Goal: Task Accomplishment & Management: Manage account settings

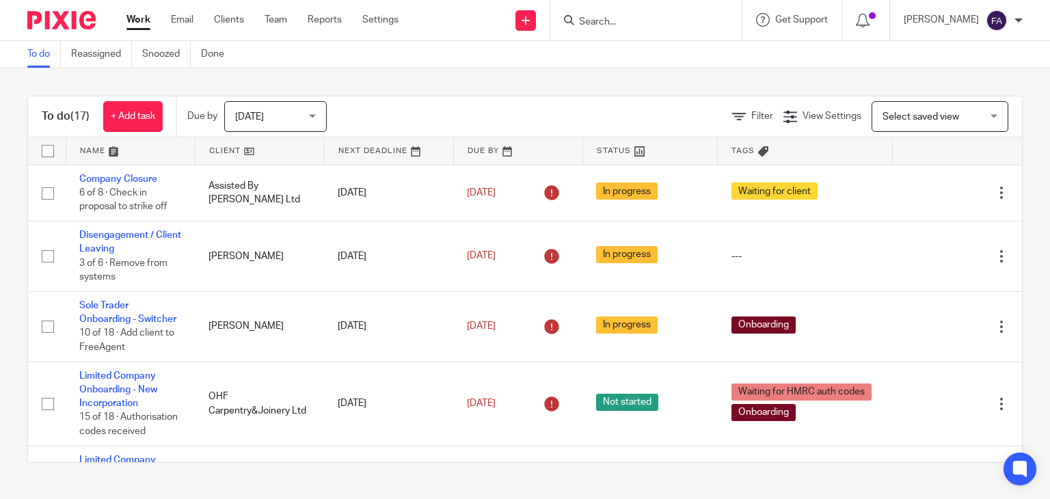
click at [624, 25] on input "Search" at bounding box center [639, 22] width 123 height 12
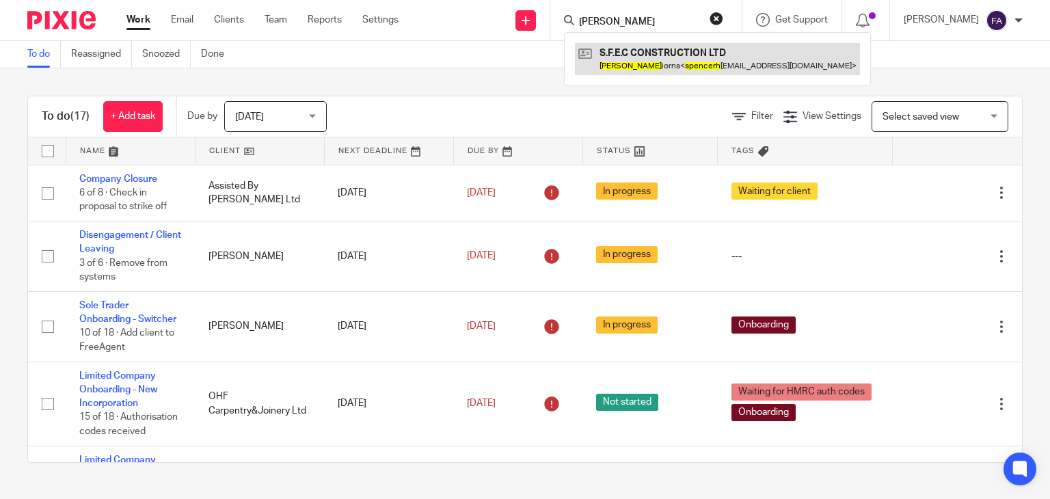
type input "spencer h"
click at [655, 62] on link at bounding box center [717, 58] width 285 height 31
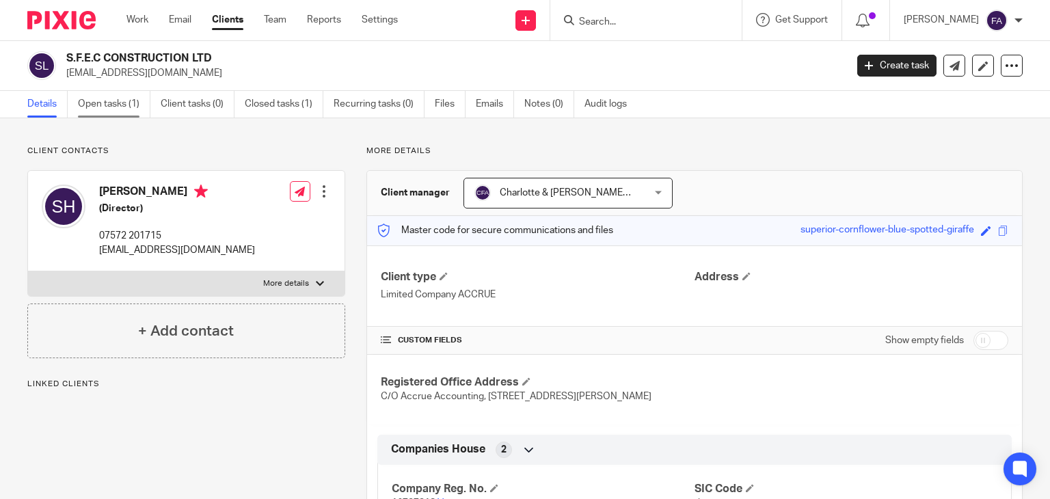
drag, startPoint x: 120, startPoint y: 96, endPoint x: 100, endPoint y: 102, distance: 20.6
click at [120, 96] on link "Open tasks (1)" at bounding box center [114, 104] width 72 height 27
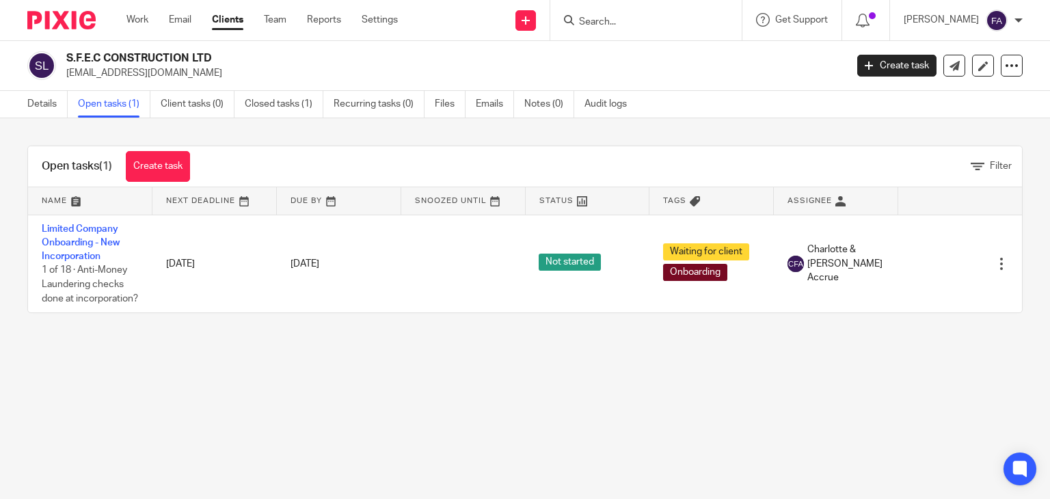
click at [70, 234] on td "Limited Company Onboarding - New Incorporation 1 of 18 · Anti-Money Laundering …" at bounding box center [90, 264] width 124 height 98
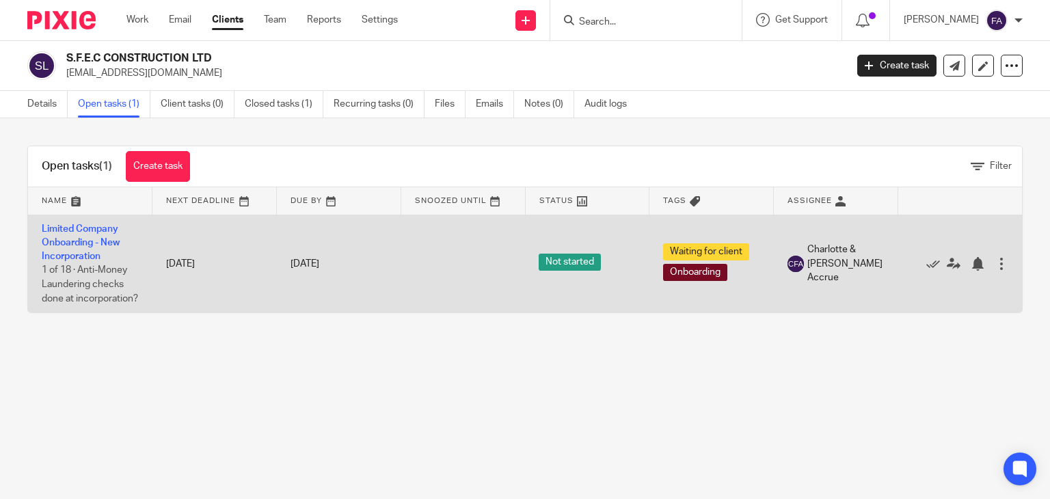
click at [71, 236] on td "Limited Company Onboarding - New Incorporation 1 of 18 · Anti-Money Laundering …" at bounding box center [90, 264] width 124 height 98
click at [74, 239] on link "Limited Company Onboarding - New Incorporation" at bounding box center [81, 243] width 78 height 38
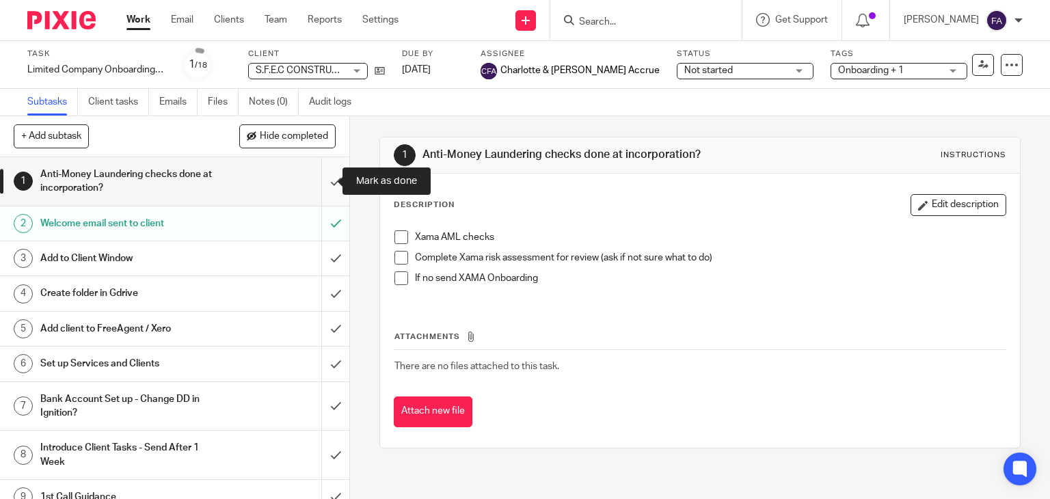
click at [320, 185] on input "submit" at bounding box center [174, 181] width 349 height 49
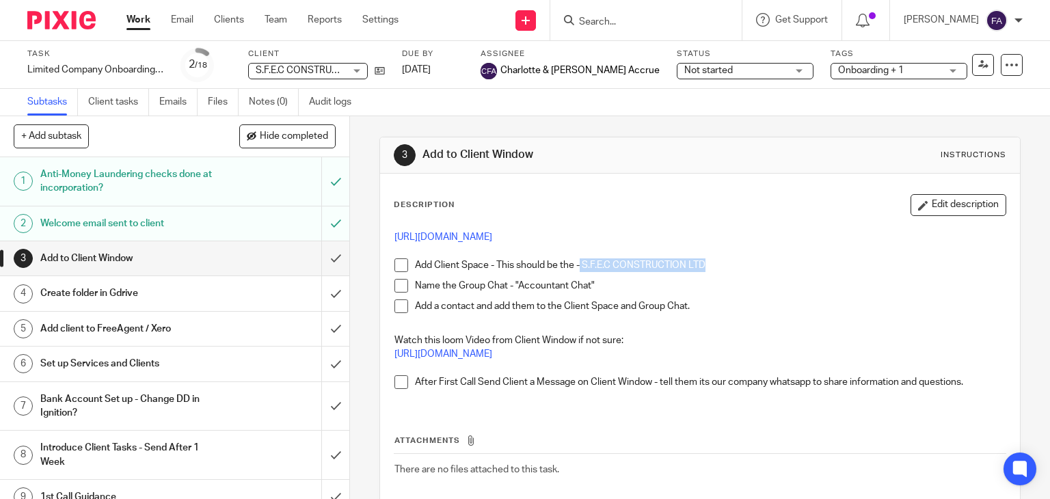
drag, startPoint x: 578, startPoint y: 266, endPoint x: 746, endPoint y: 268, distance: 168.2
click at [746, 268] on p "Add Client Space - This should be the - S.F.E.C CONSTRUCTION LTD" at bounding box center [711, 266] width 592 height 14
click at [744, 267] on p "Add Client Space - This should be the - S.F.E.C CONSTRUCTION LTD" at bounding box center [711, 266] width 592 height 14
drag, startPoint x: 733, startPoint y: 269, endPoint x: 579, endPoint y: 263, distance: 154.0
click at [579, 263] on p "Add Client Space - This should be the - S.F.E.C CONSTRUCTION LTD" at bounding box center [711, 266] width 592 height 14
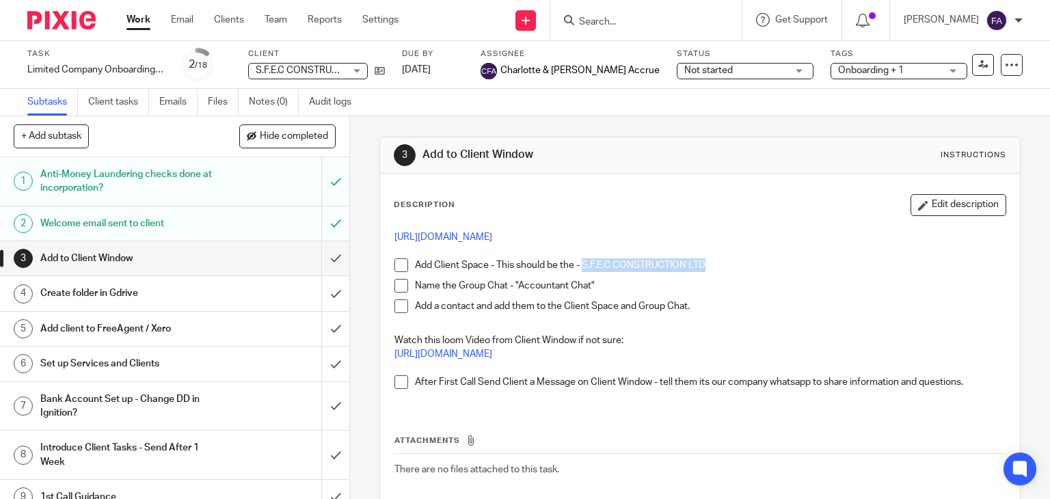
click at [594, 263] on p "Add Client Space - This should be the - S.F.E.C CONSTRUCTION LTD" at bounding box center [711, 266] width 592 height 14
click at [618, 25] on input "Search" at bounding box center [639, 22] width 123 height 12
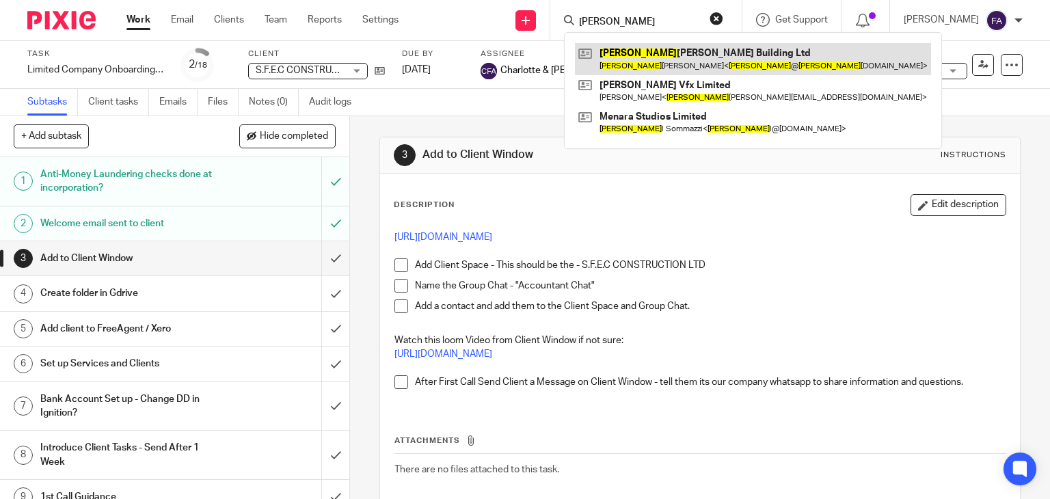
type input "joe"
click at [648, 47] on link at bounding box center [753, 58] width 356 height 31
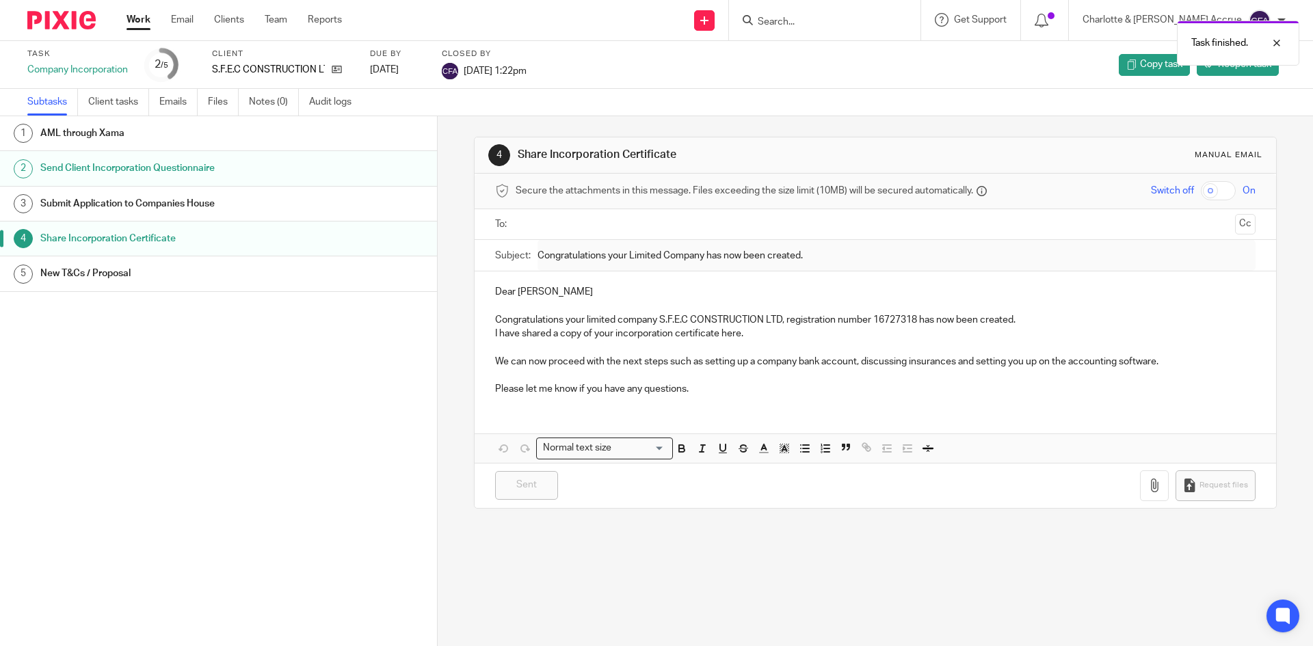
click at [142, 23] on link "Work" at bounding box center [139, 20] width 24 height 14
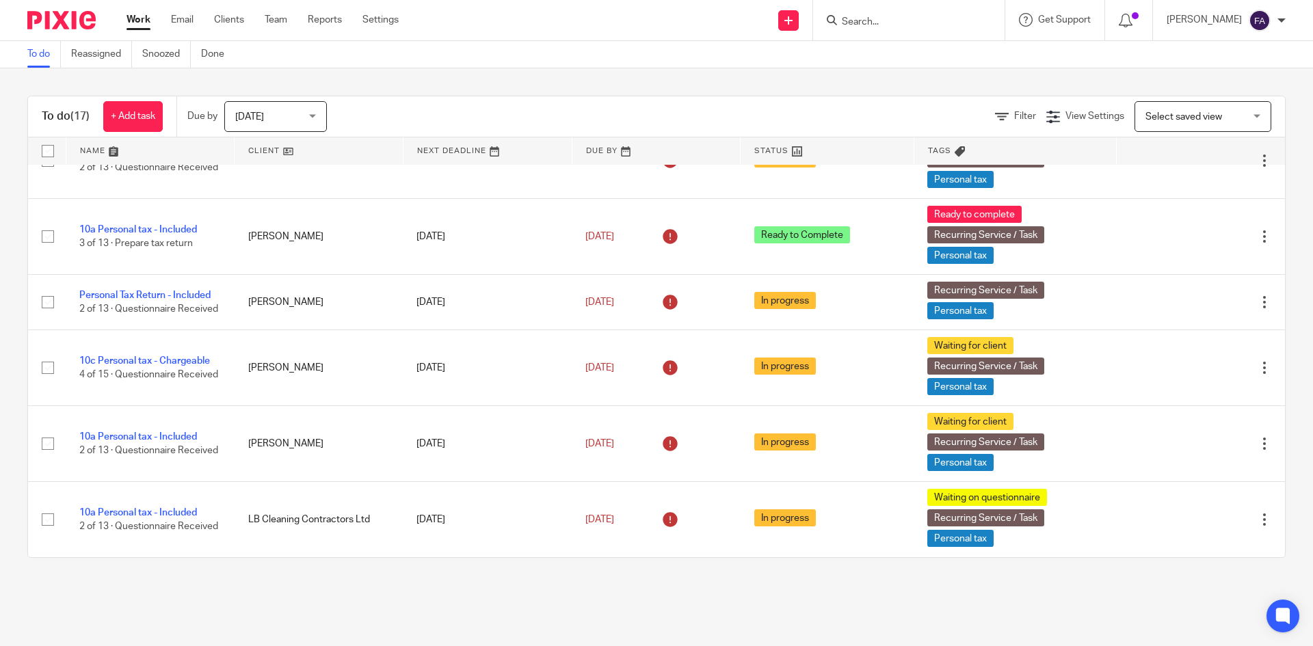
scroll to position [93, 0]
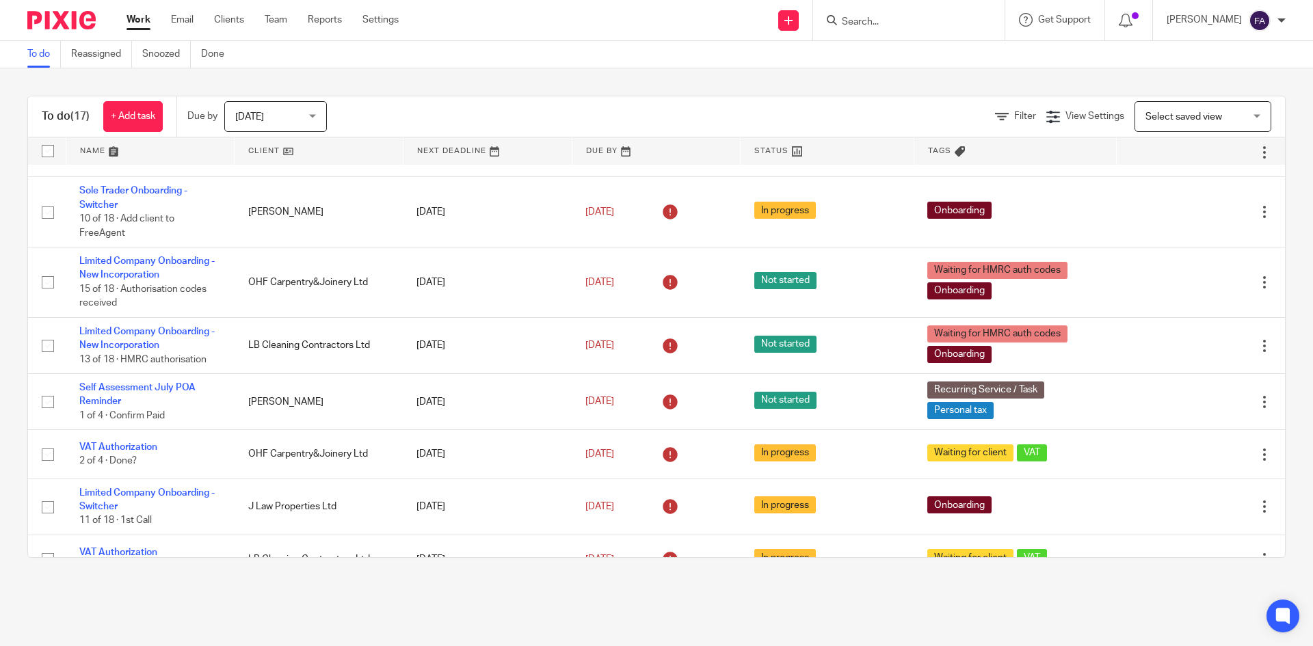
click at [899, 16] on input "Search" at bounding box center [901, 22] width 123 height 12
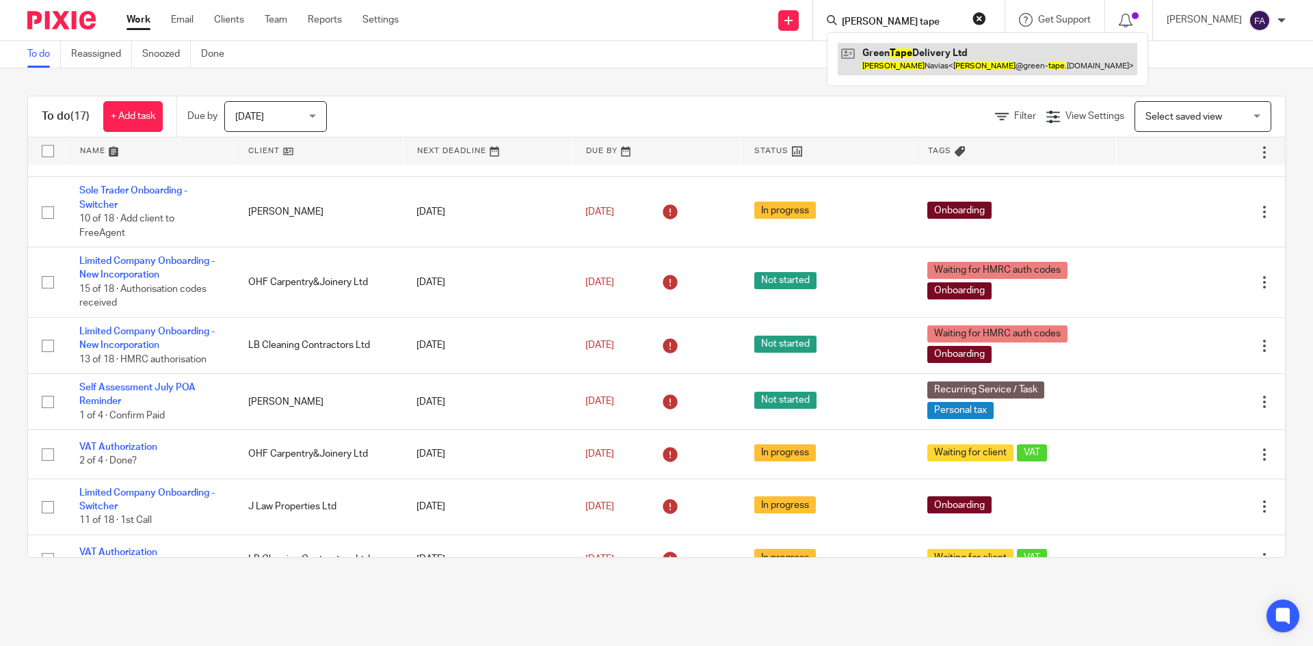
type input "ollie tape"
click at [899, 66] on link at bounding box center [988, 58] width 300 height 31
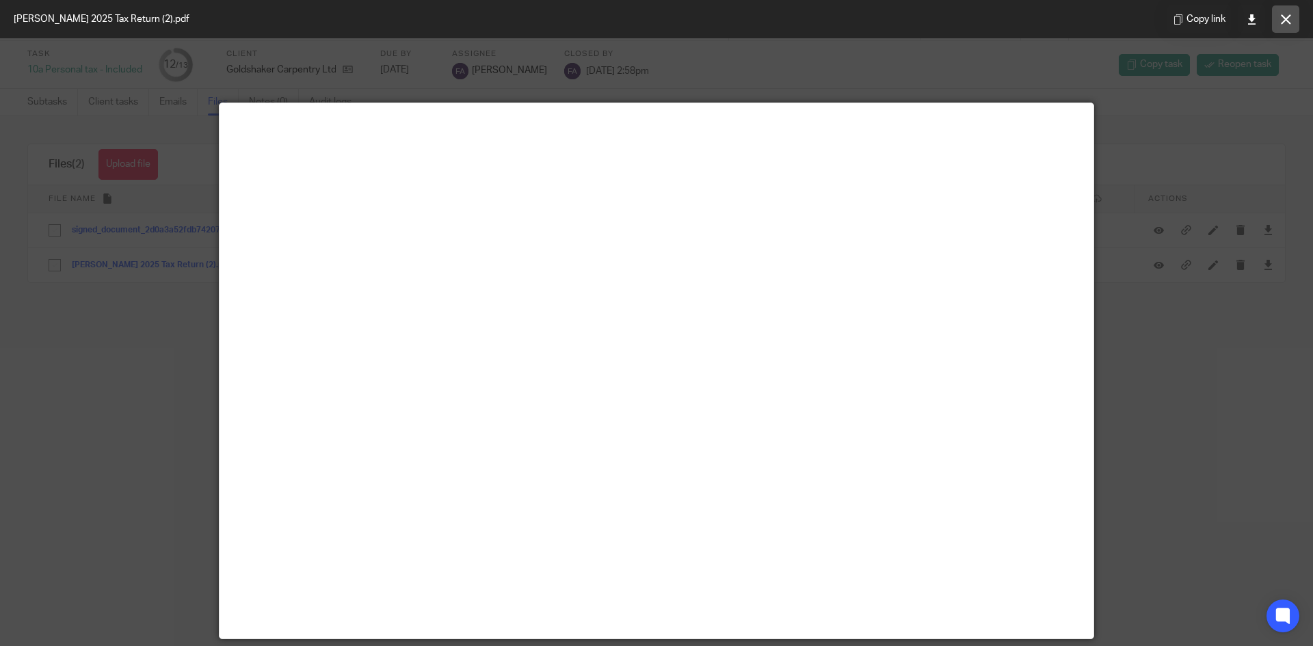
click at [1273, 19] on button at bounding box center [1285, 18] width 27 height 27
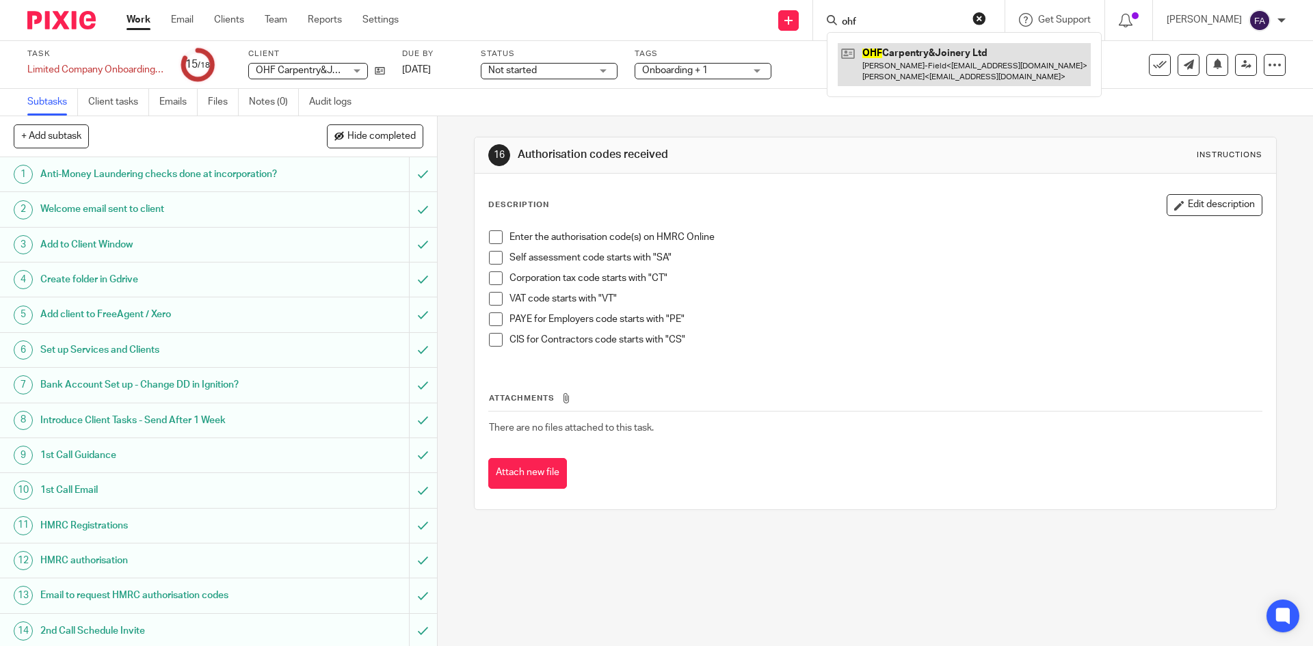
type input "ohf"
click at [908, 60] on link at bounding box center [964, 64] width 253 height 42
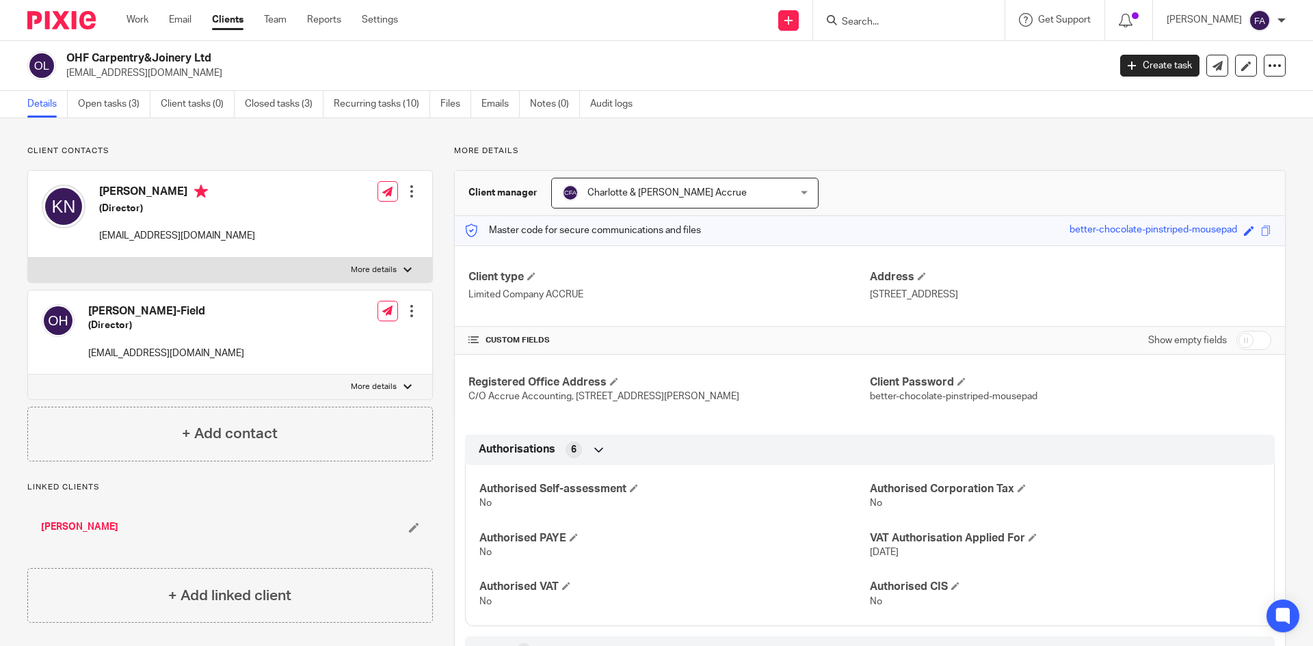
click at [133, 235] on p "kierannunn2003@gmail.com" at bounding box center [177, 236] width 156 height 14
copy div "kierannunn2003@gmail.com"
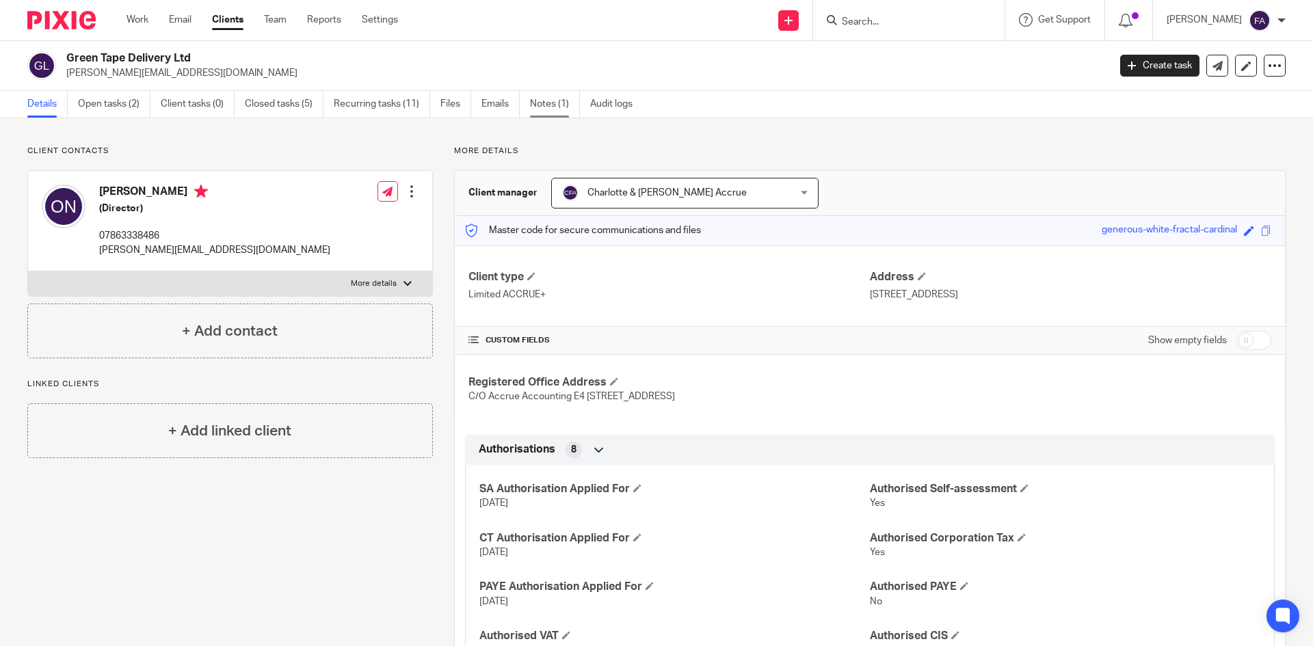
click at [551, 103] on link "Notes (1)" at bounding box center [555, 104] width 50 height 27
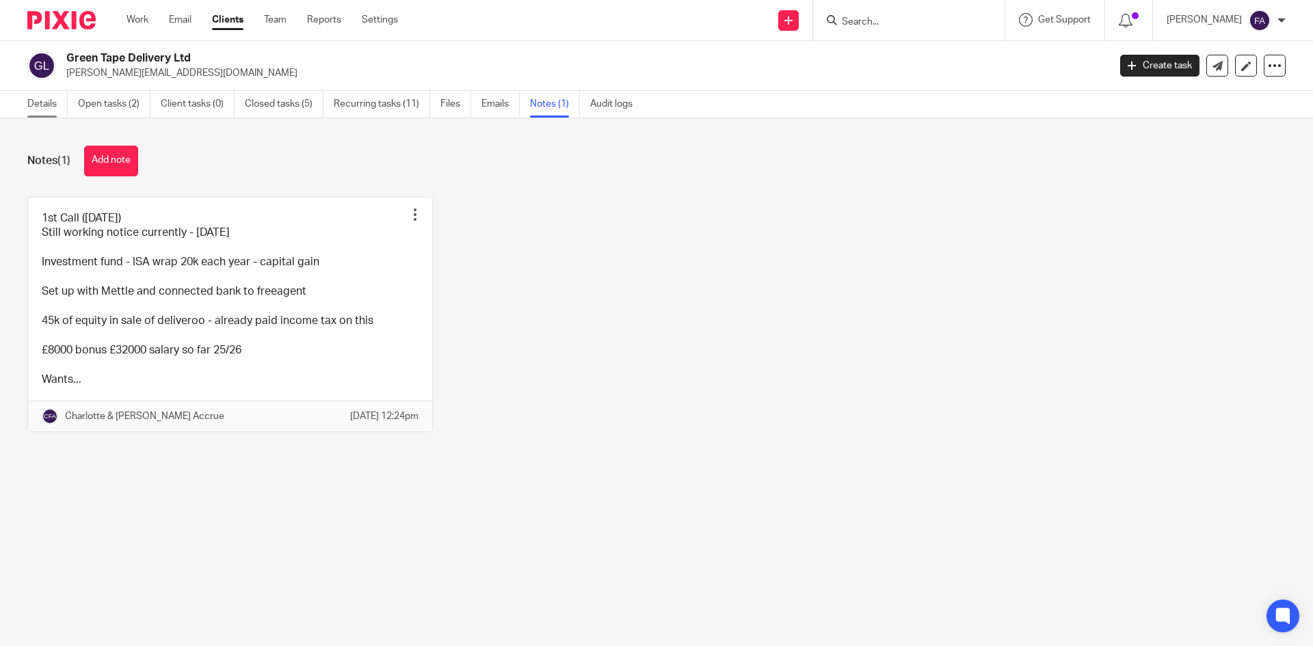
click at [46, 109] on link "Details" at bounding box center [47, 104] width 40 height 27
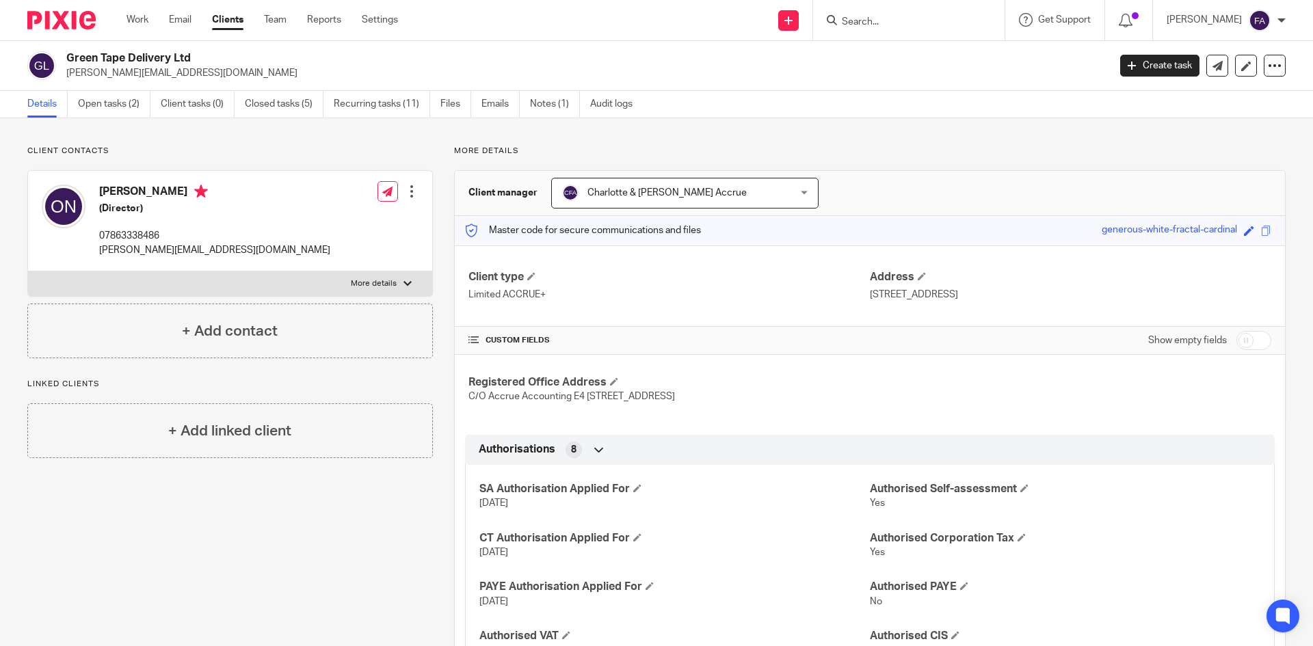
click at [382, 289] on p "More details" at bounding box center [374, 283] width 46 height 11
click at [28, 272] on input "More details" at bounding box center [27, 271] width 1 height 1
checkbox input "true"
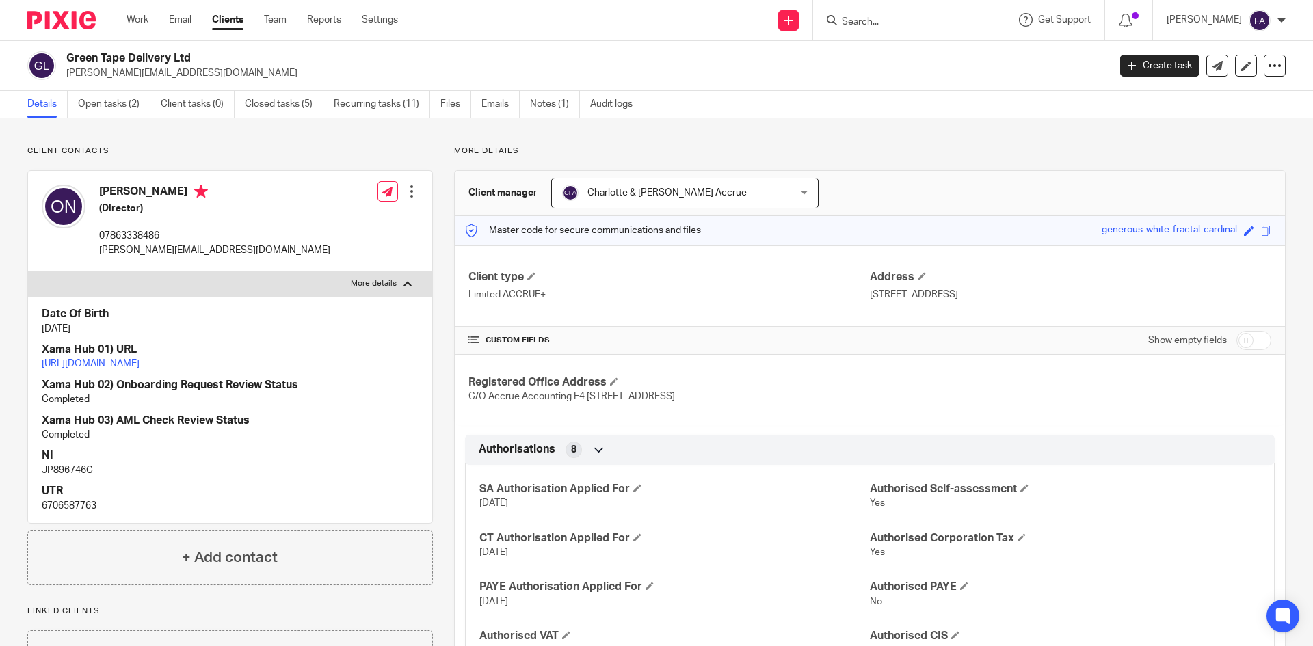
click at [140, 362] on link "[URL][DOMAIN_NAME]" at bounding box center [91, 364] width 98 height 10
click at [233, 24] on link "Clients" at bounding box center [227, 20] width 31 height 14
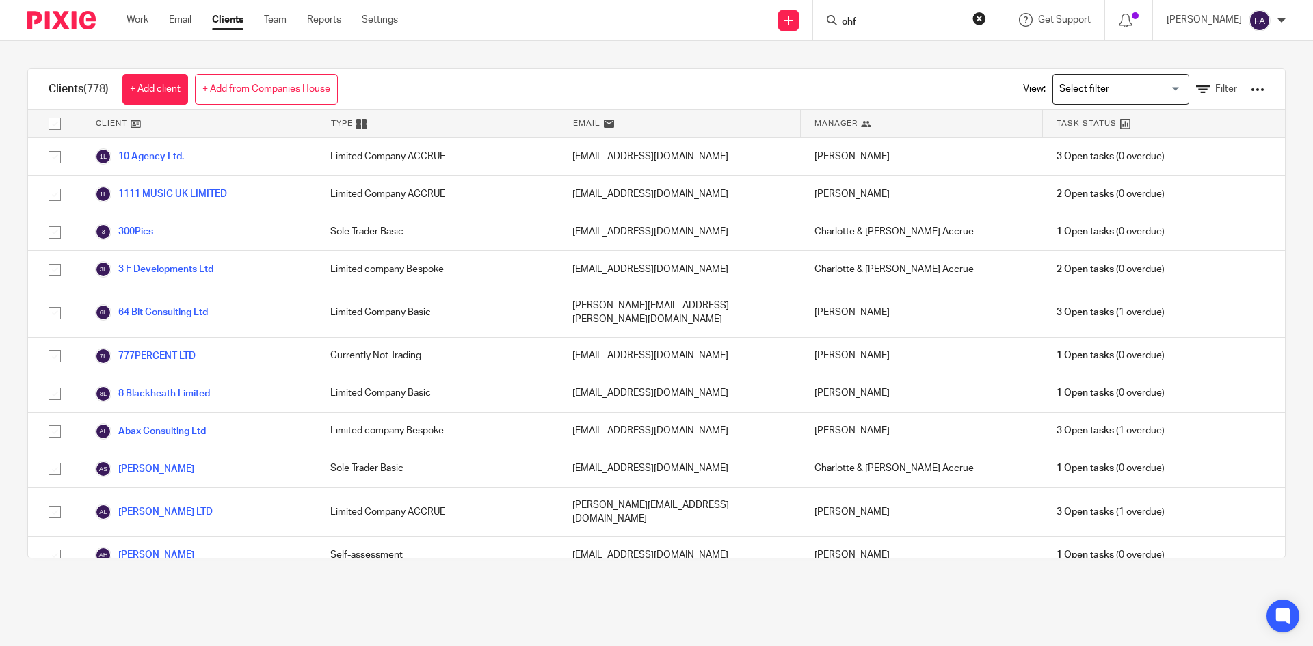
click at [897, 19] on input "ohf" at bounding box center [901, 22] width 123 height 12
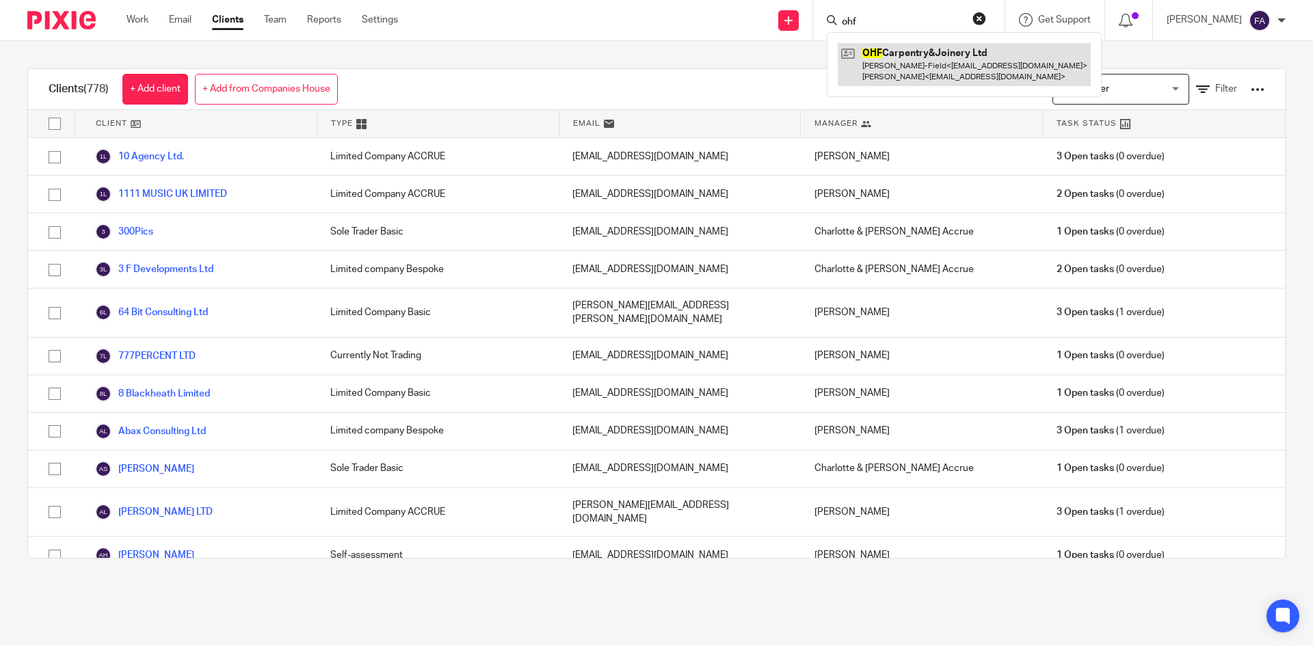
type input "ohf"
click at [928, 59] on link at bounding box center [964, 64] width 253 height 42
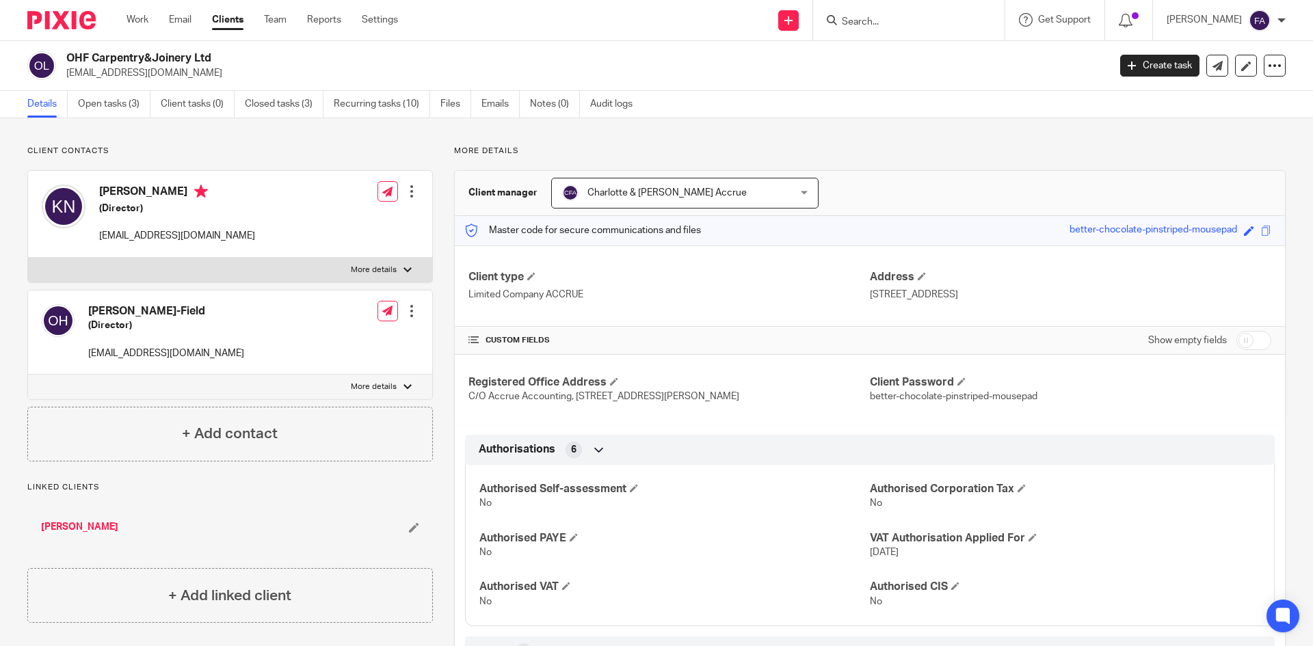
click at [97, 72] on p "[EMAIL_ADDRESS][DOMAIN_NAME]" at bounding box center [582, 73] width 1033 height 14
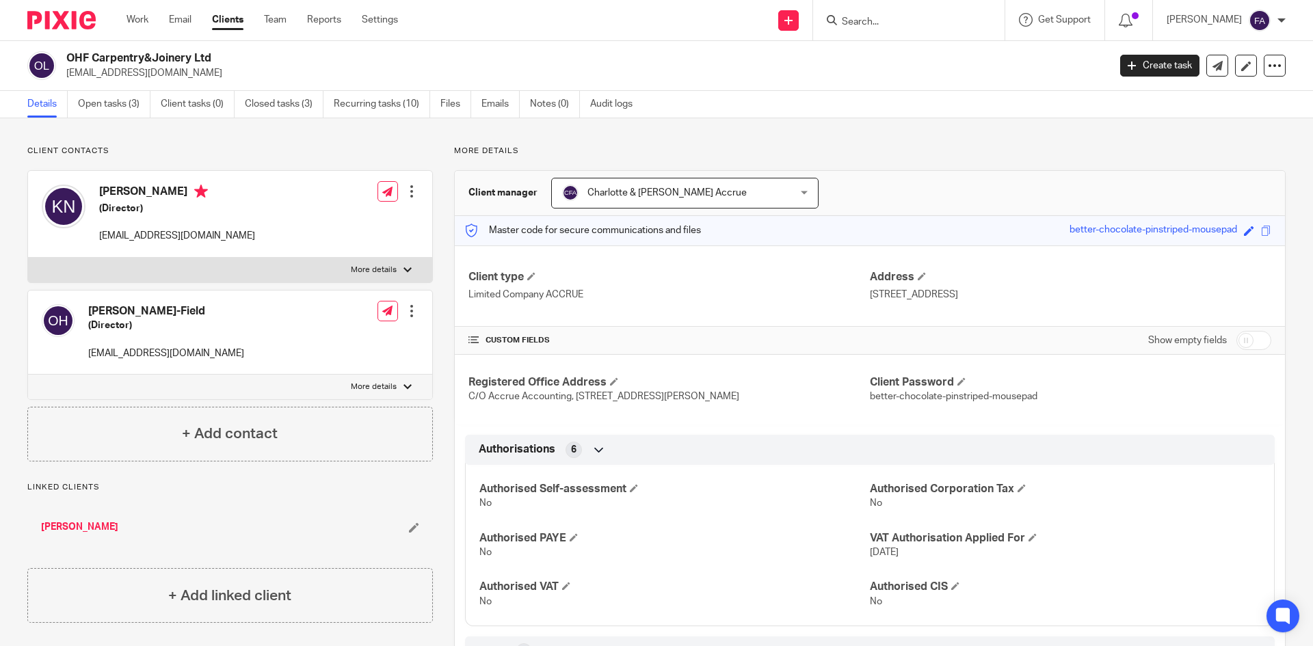
click at [886, 20] on input "Search" at bounding box center [901, 22] width 123 height 12
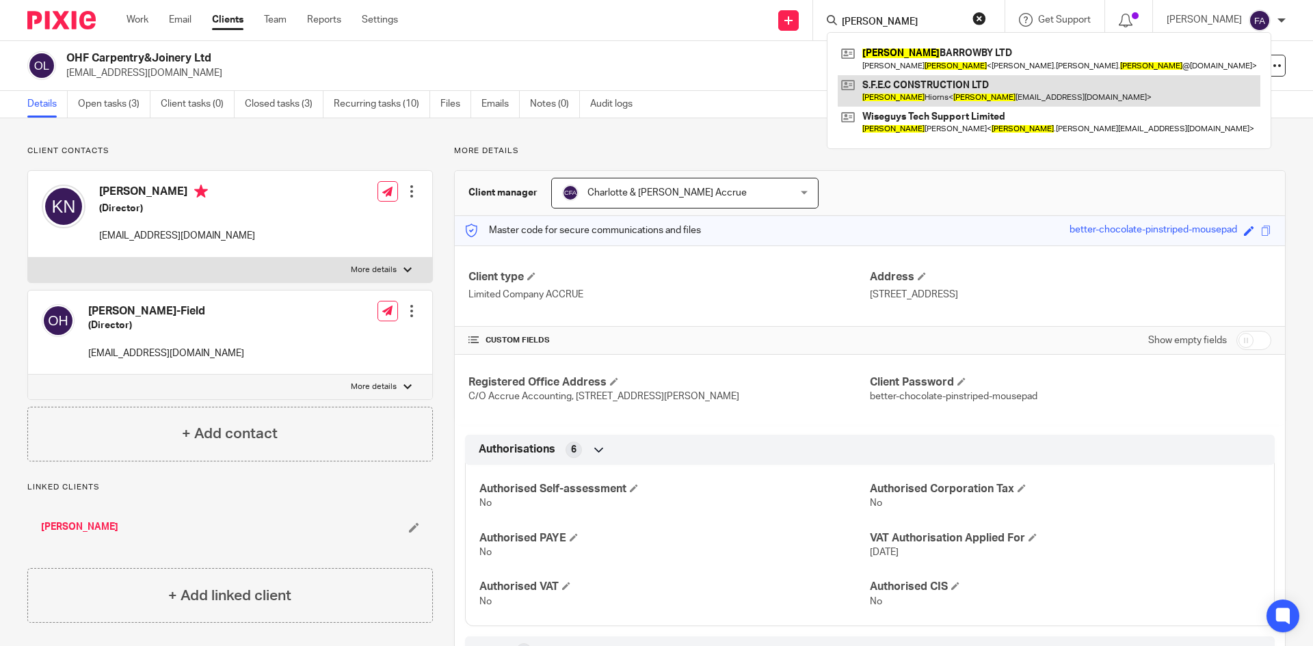
type input "[PERSON_NAME]"
click at [962, 91] on link at bounding box center [1049, 90] width 423 height 31
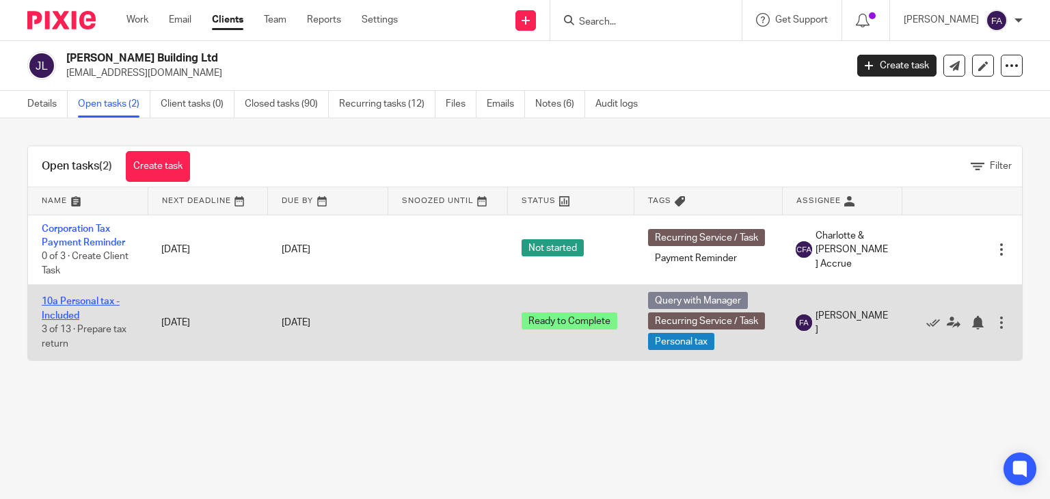
click at [75, 300] on link "10a Personal tax - Included" at bounding box center [81, 308] width 78 height 23
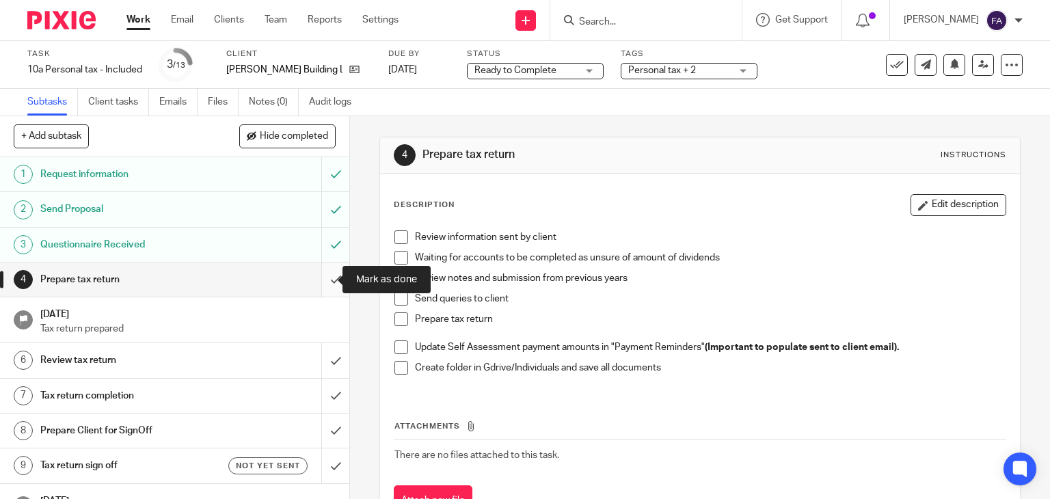
click at [333, 278] on input "submit" at bounding box center [174, 280] width 349 height 34
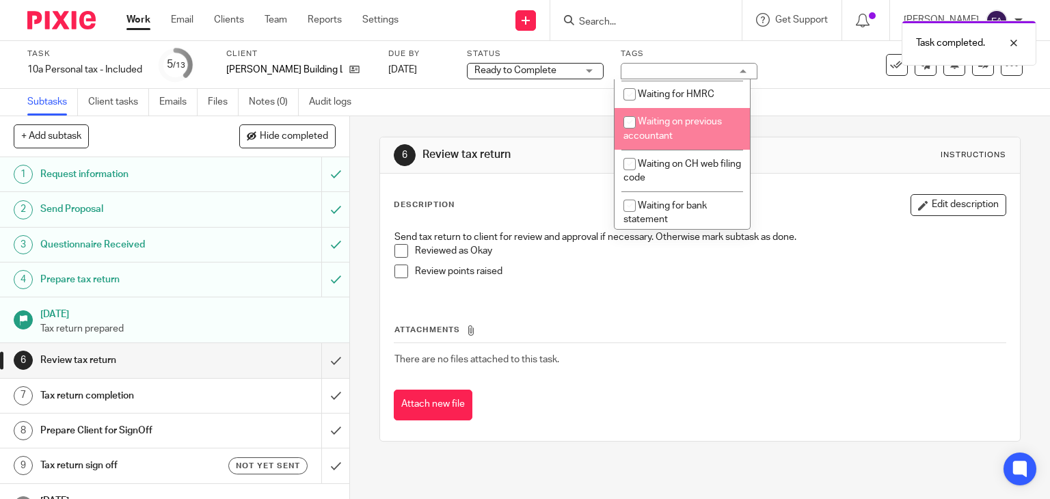
scroll to position [821, 0]
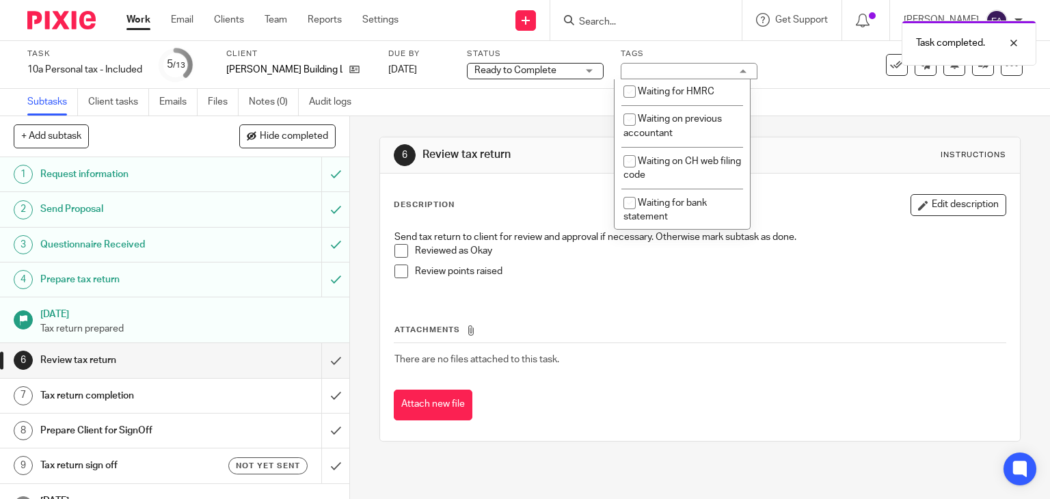
click at [677, 68] on span "With client for approval" at bounding box center [687, 64] width 98 height 10
checkbox input "true"
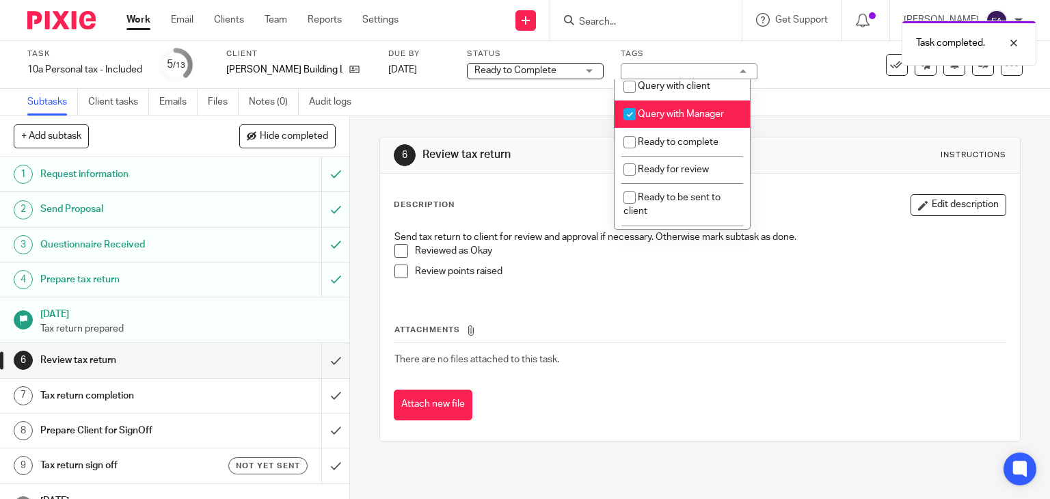
scroll to position [479, 0]
click at [681, 119] on span "Query with Manager" at bounding box center [681, 114] width 86 height 10
checkbox input "false"
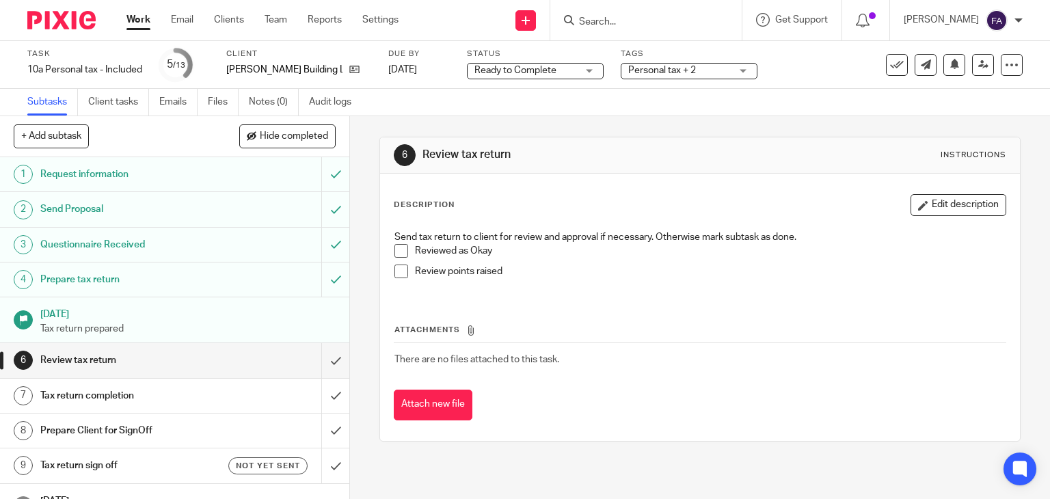
click at [194, 438] on h1 "Prepare Client for SignOff" at bounding box center [129, 431] width 178 height 21
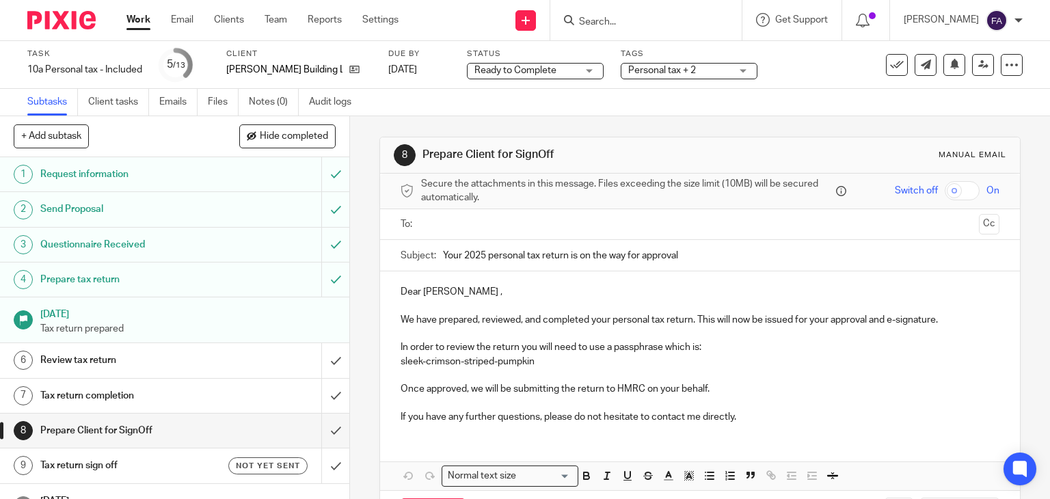
click at [460, 225] on input "text" at bounding box center [700, 225] width 548 height 16
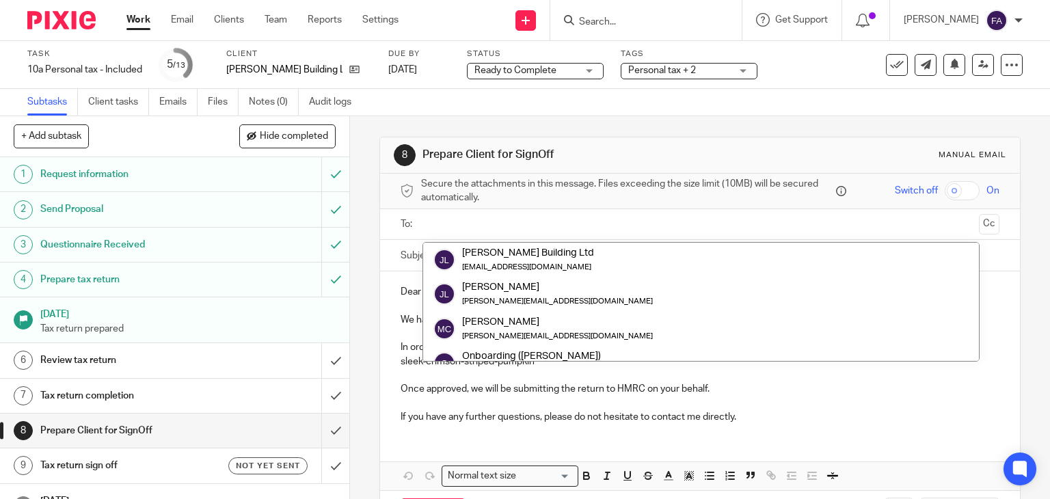
click at [476, 231] on ul at bounding box center [701, 224] width 557 height 23
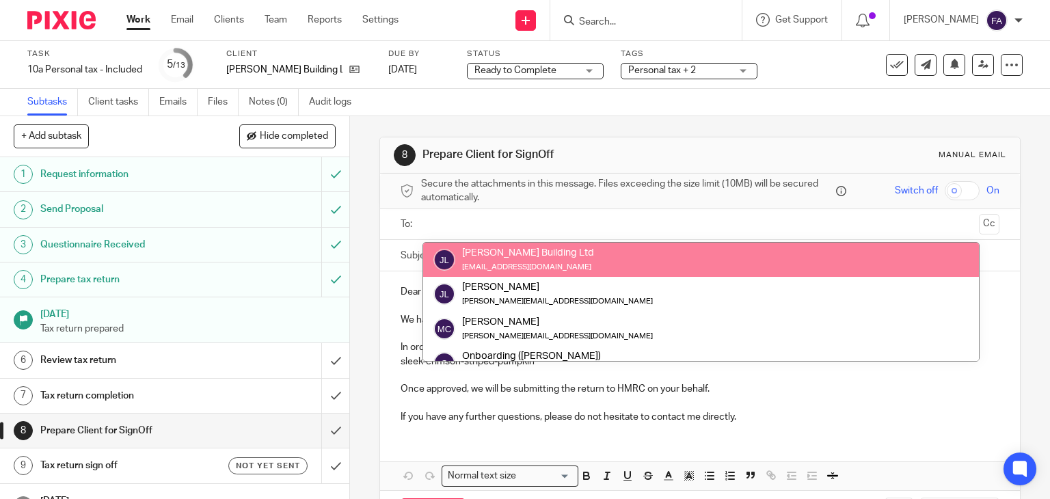
click at [492, 249] on div "[PERSON_NAME] Building Ltd" at bounding box center [528, 253] width 132 height 14
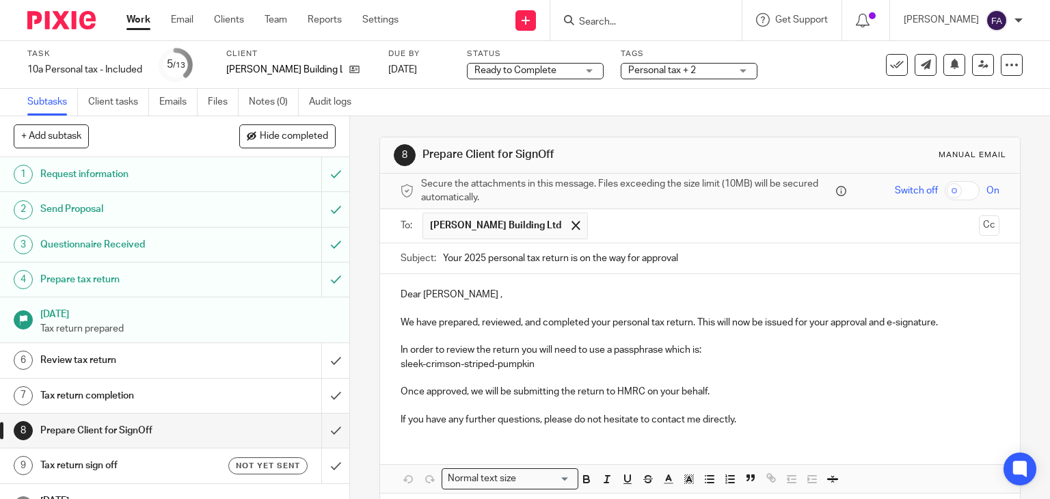
click at [704, 348] on p "In order to review the return you will need to use a passphrase which is:" at bounding box center [701, 350] width 600 height 14
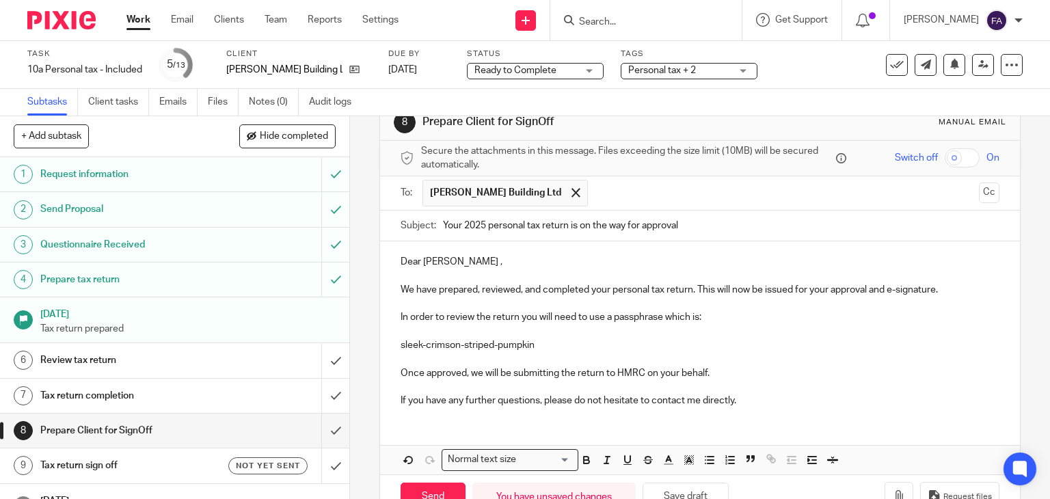
scroll to position [72, 0]
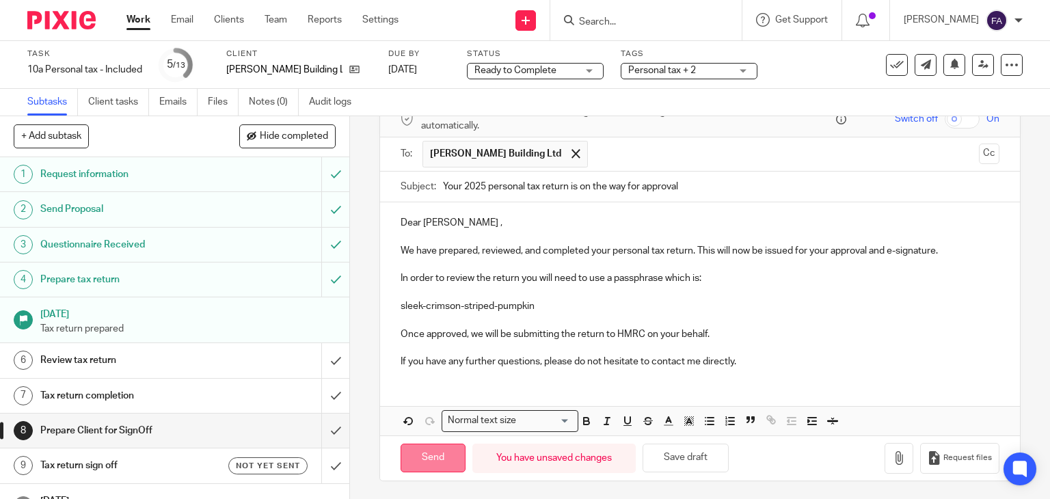
click at [424, 449] on input "Send" at bounding box center [433, 458] width 65 height 29
click at [110, 459] on h1 "Tax return sign off" at bounding box center [129, 465] width 178 height 21
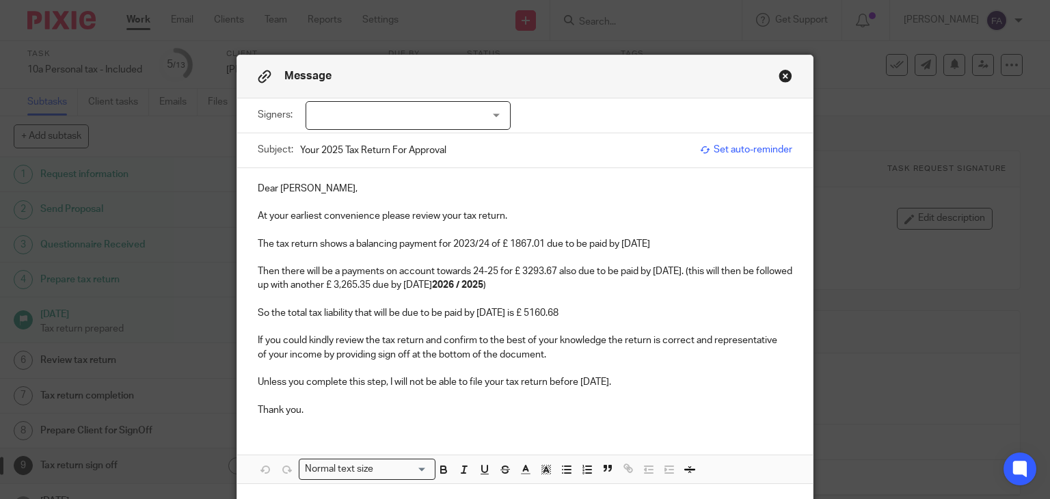
click at [364, 129] on div at bounding box center [408, 115] width 205 height 29
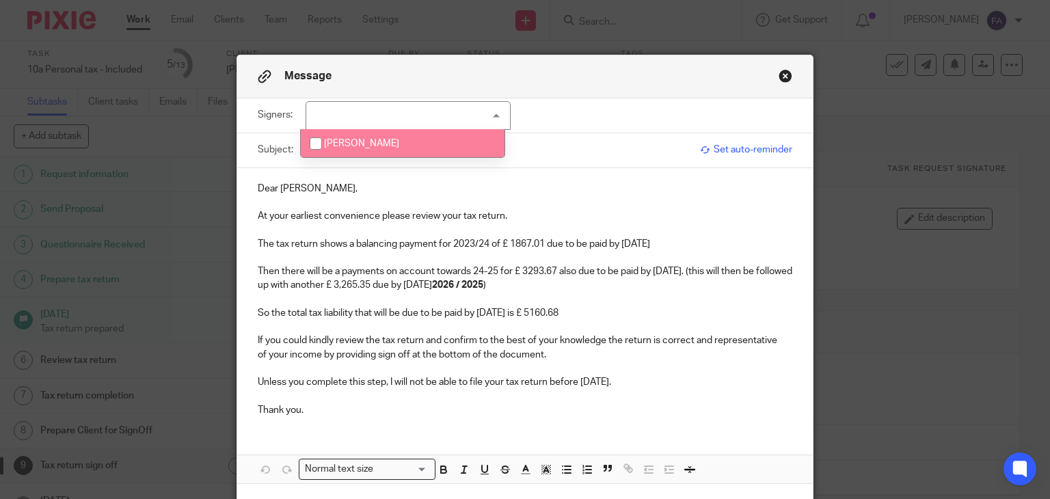
click at [367, 146] on span "[PERSON_NAME]" at bounding box center [361, 144] width 75 height 10
checkbox input "true"
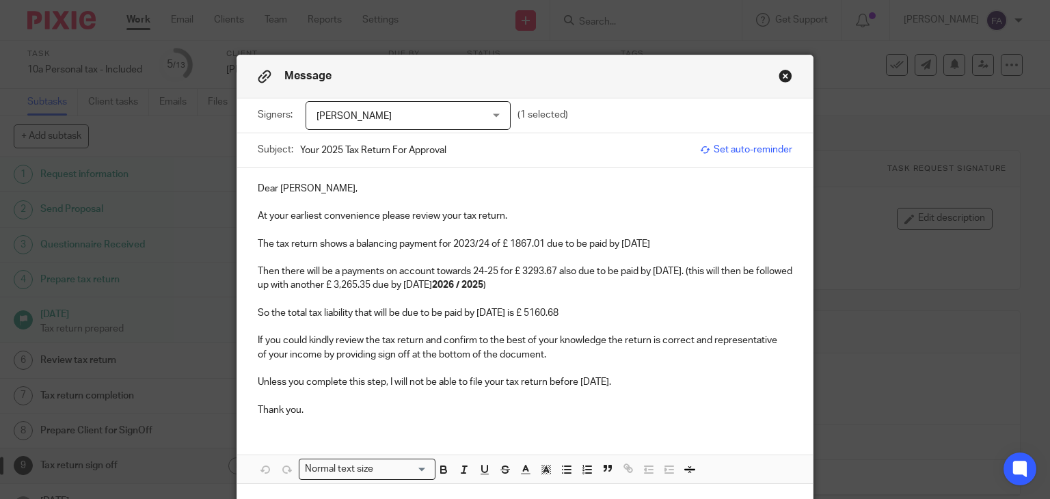
click at [352, 200] on p at bounding box center [525, 203] width 535 height 14
click at [258, 192] on p "Dear Joe," at bounding box center [525, 189] width 535 height 14
click at [469, 245] on p "The tax return shows a balancing payment for 2023/24 of £ 1867.01 due to be pai…" at bounding box center [525, 244] width 535 height 14
drag, startPoint x: 705, startPoint y: 241, endPoint x: 504, endPoint y: 240, distance: 201.1
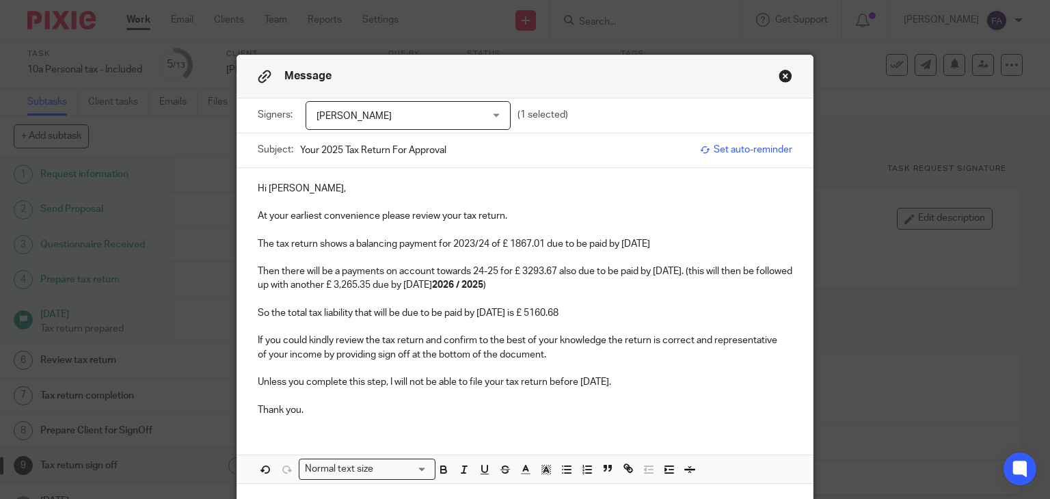
click at [504, 240] on p "The tax return shows a balancing payment for 2023/24 of £ 1867.01 due to be pai…" at bounding box center [525, 244] width 535 height 14
click at [514, 239] on p "The tax return shows a balancing payment for 2023/24 of £ 1867.01 due to be pai…" at bounding box center [525, 244] width 535 height 14
drag, startPoint x: 696, startPoint y: 244, endPoint x: 503, endPoint y: 248, distance: 192.2
click at [503, 248] on p "The tax return shows a balancing payment for 2023/24 of £ 1867.01 due to be pai…" at bounding box center [525, 244] width 535 height 14
drag, startPoint x: 558, startPoint y: 241, endPoint x: 351, endPoint y: 239, distance: 207.2
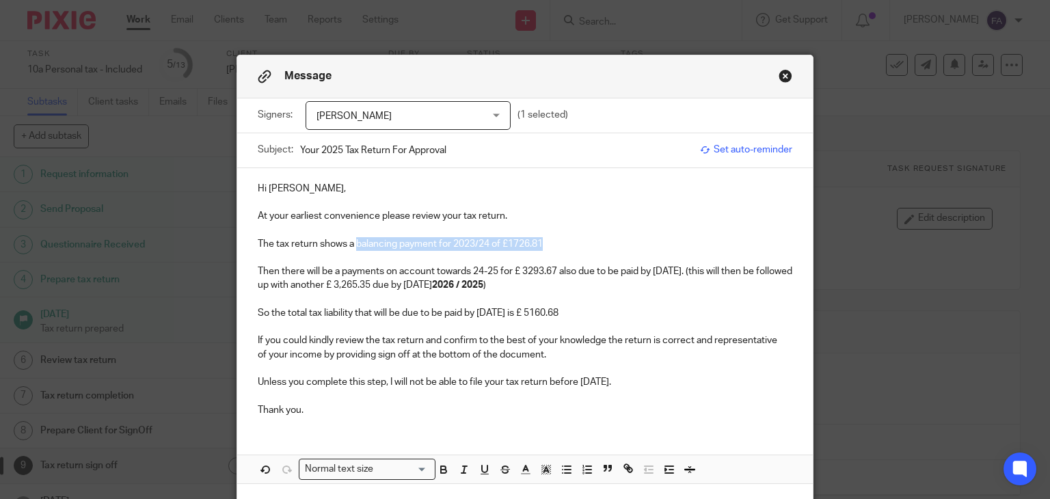
click at [351, 239] on p "The tax return shows a balancing payment for 2023/24 of £1726.81" at bounding box center [525, 244] width 535 height 14
drag, startPoint x: 483, startPoint y: 241, endPoint x: 351, endPoint y: 243, distance: 132.0
click at [351, 243] on p "The tax return shows a refund due to you of £6120.54" at bounding box center [525, 244] width 535 height 14
drag, startPoint x: 471, startPoint y: 233, endPoint x: 479, endPoint y: 234, distance: 7.6
click at [473, 234] on p at bounding box center [525, 230] width 535 height 14
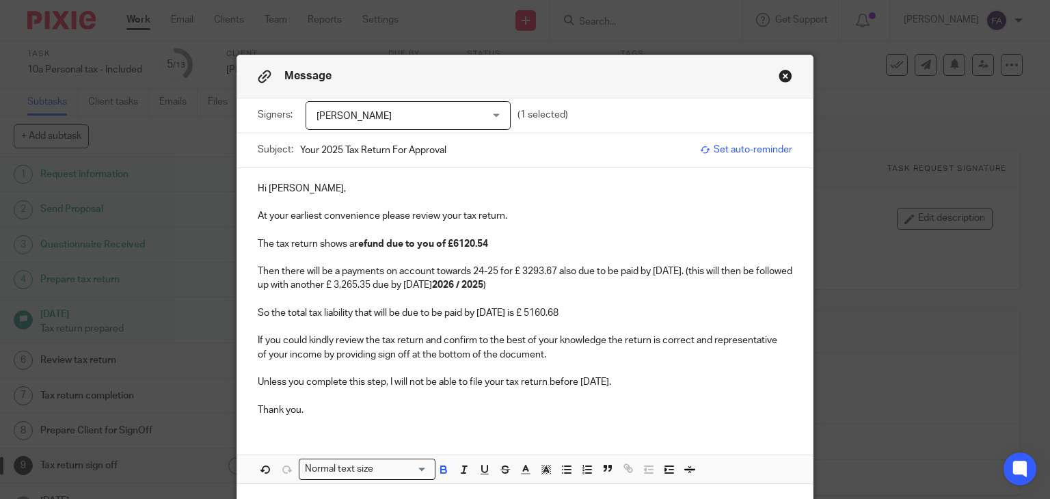
click at [499, 239] on p "The tax return shows a refund due to you of £6120.54" at bounding box center [525, 244] width 535 height 14
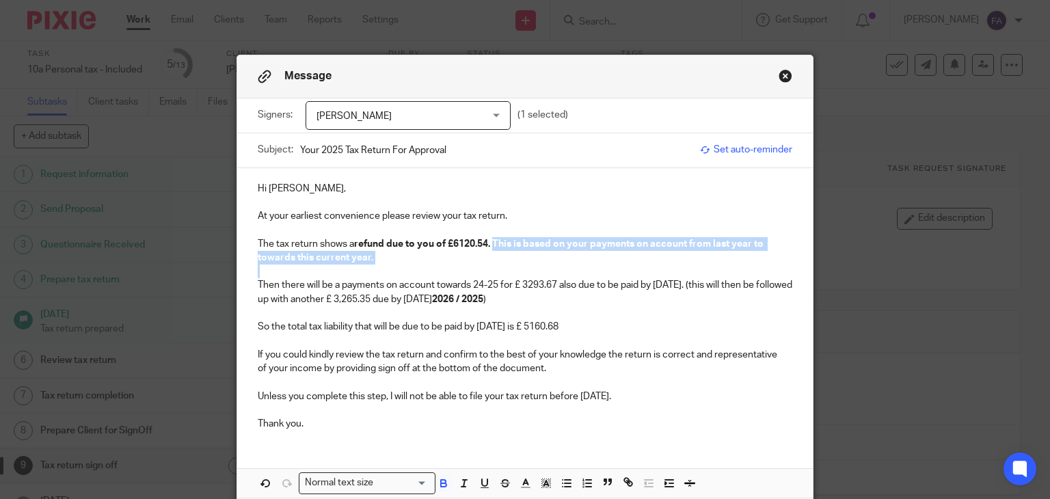
drag, startPoint x: 362, startPoint y: 266, endPoint x: 492, endPoint y: 239, distance: 133.3
click at [492, 239] on div "Hi Joe, At your earliest convenience please review your tax return. The tax ret…" at bounding box center [525, 305] width 577 height 274
click at [561, 237] on p "The tax return shows a refund due to you of £6120.54. This is based on your pay…" at bounding box center [525, 251] width 535 height 28
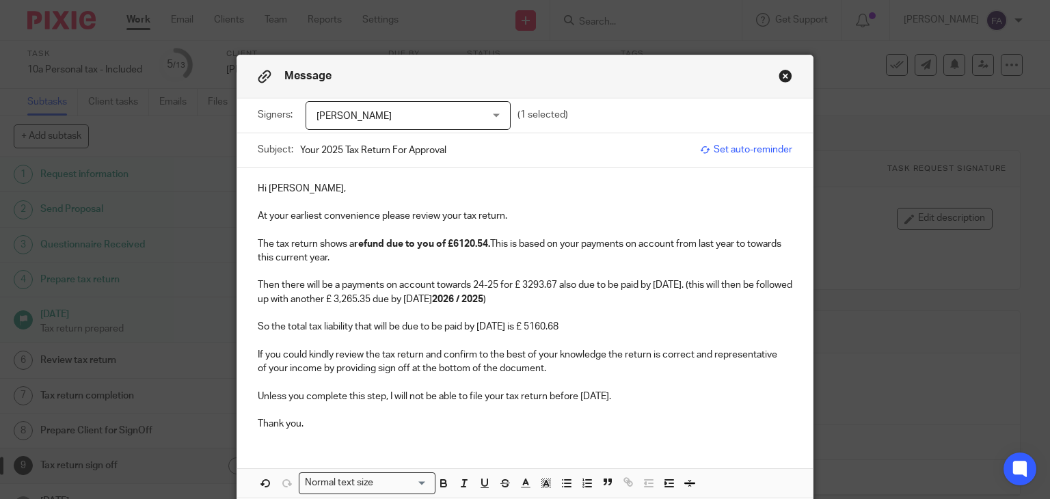
click at [520, 242] on p "The tax return shows a refund due to you of £6120.54. This is based on your pay…" at bounding box center [525, 251] width 535 height 28
click at [479, 282] on p "Then there will be a payments on account towards 24-25 for £ 3293.67 also due t…" at bounding box center [525, 292] width 535 height 28
click at [495, 285] on p "Then there will be a payments on account towards 25-25 for £ 3293.67 also due t…" at bounding box center [525, 292] width 535 height 28
drag, startPoint x: 526, startPoint y: 280, endPoint x: 516, endPoint y: 282, distance: 10.6
click at [516, 282] on p "Then there will be a payments on account towards 25-26 for £ 3293.67 also due t…" at bounding box center [525, 292] width 535 height 28
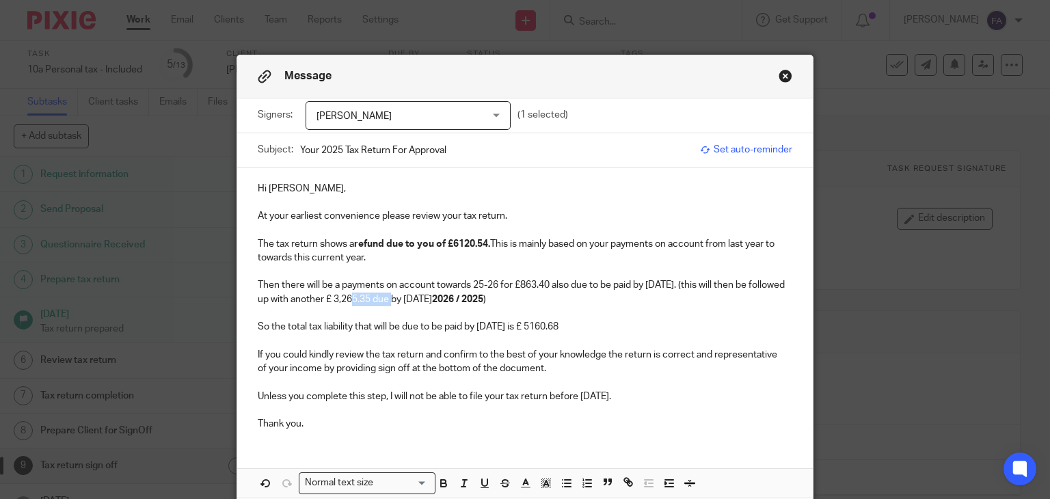
drag, startPoint x: 403, startPoint y: 302, endPoint x: 362, endPoint y: 299, distance: 40.4
click at [362, 299] on p "Then there will be a payments on account towards 25-26 for £863.40 also due to …" at bounding box center [525, 292] width 535 height 28
drag, startPoint x: 525, startPoint y: 302, endPoint x: 491, endPoint y: 304, distance: 34.3
click at [491, 304] on p "Then there will be a payments on account towards 25-26 for £863.40 also due to …" at bounding box center [525, 292] width 535 height 28
click at [521, 299] on p "Then there will be a payments on account towards 25-26 for £863.40 also due to …" at bounding box center [525, 292] width 535 height 28
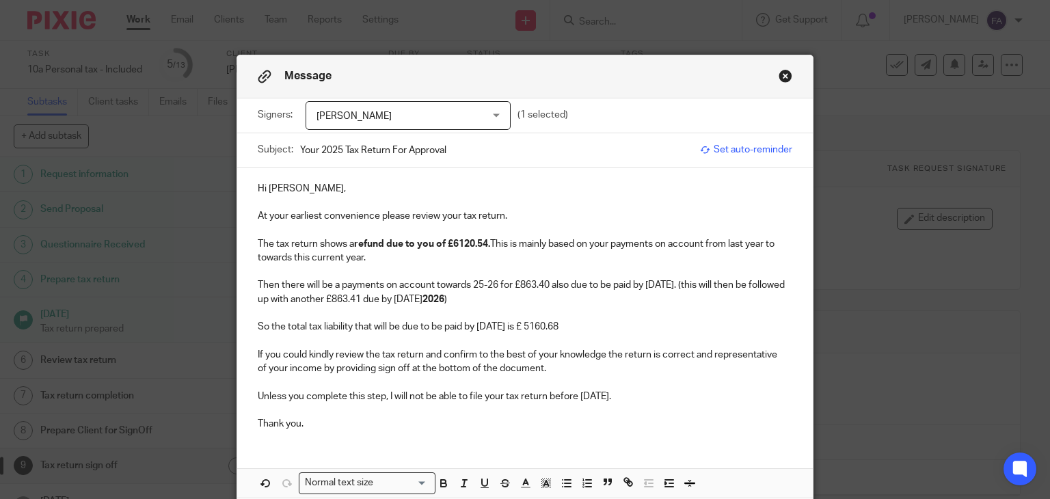
drag, startPoint x: 600, startPoint y: 325, endPoint x: 269, endPoint y: 323, distance: 331.7
click at [269, 323] on p "So the total tax liability that will be due to be paid by 31 Jan 2026 is £ 5160…" at bounding box center [525, 327] width 535 height 14
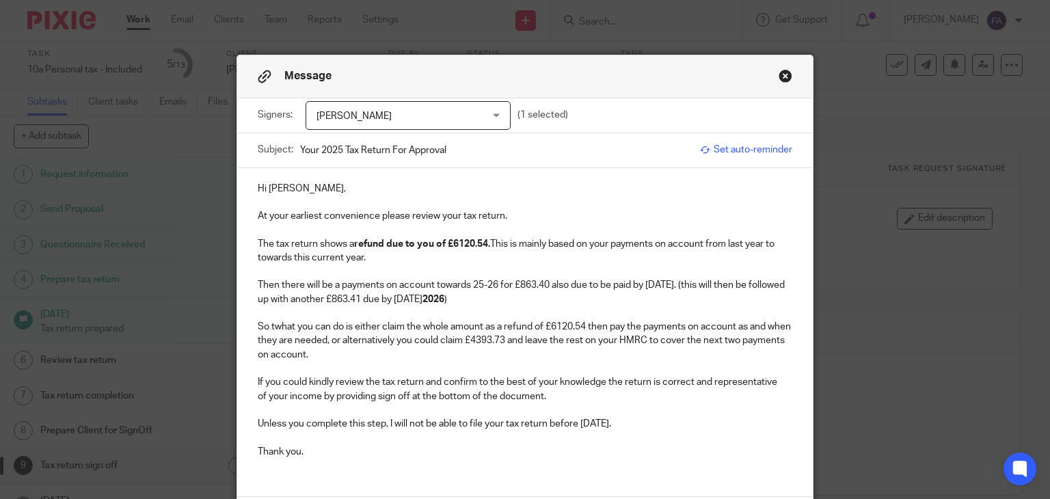
click at [269, 323] on p "So twhat you can do is either claim the whole amount as a refund of £6120.54 th…" at bounding box center [525, 341] width 535 height 42
click at [317, 353] on p "So what you can do is either claim the whole amount as a refund of £6120.54 the…" at bounding box center [525, 341] width 535 height 42
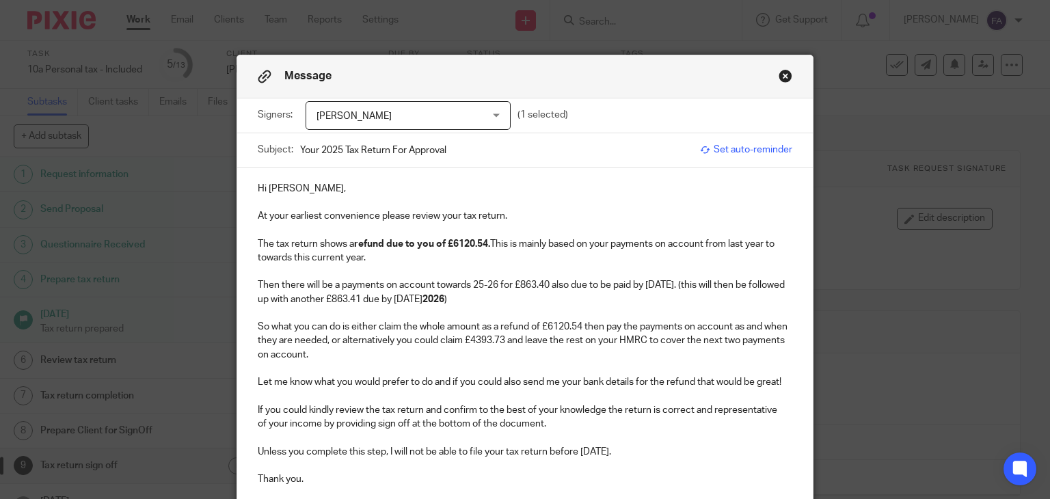
click at [581, 427] on p "If you could kindly review the tax return and confirm to the best of your knowl…" at bounding box center [525, 417] width 535 height 28
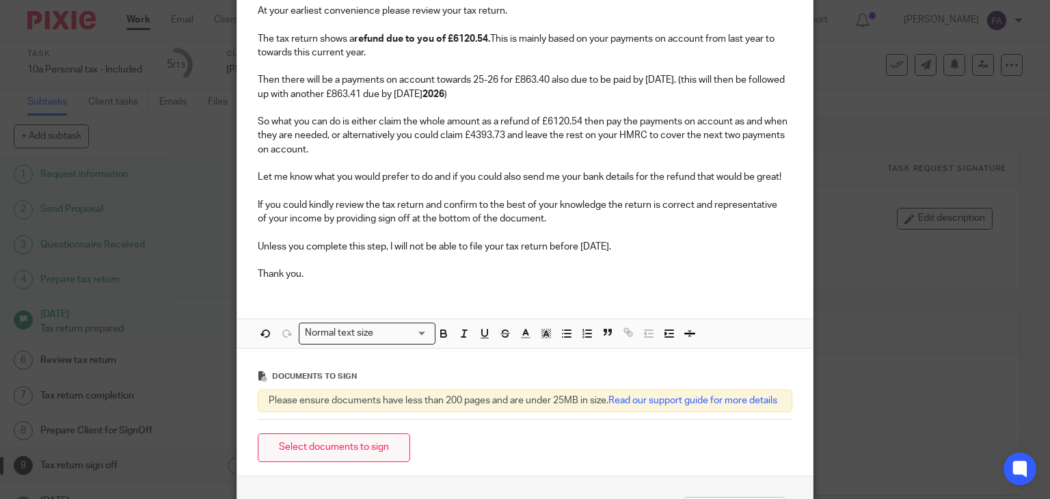
click at [358, 463] on button "Select documents to sign" at bounding box center [334, 448] width 153 height 29
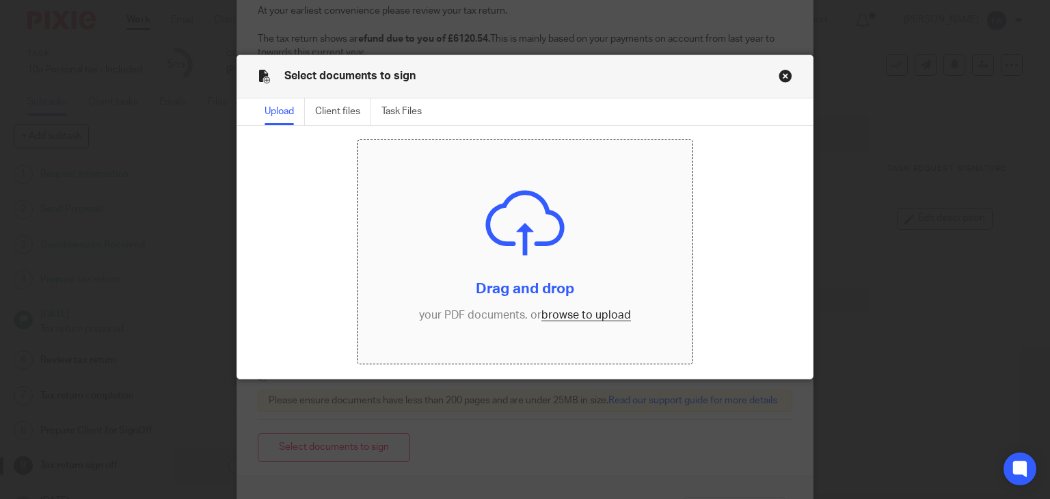
click at [594, 323] on input "file" at bounding box center [525, 252] width 335 height 224
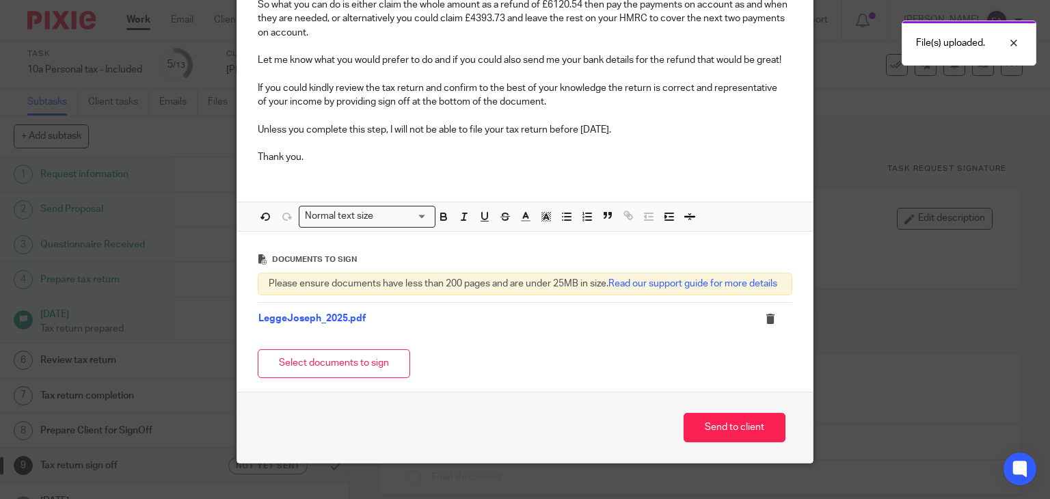
scroll to position [353, 0]
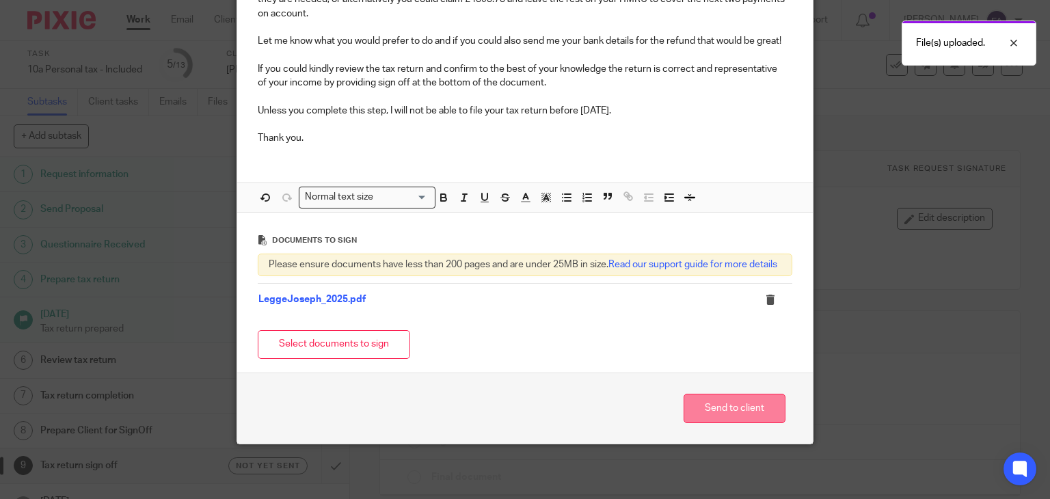
click at [732, 397] on button "Send to client" at bounding box center [735, 408] width 102 height 29
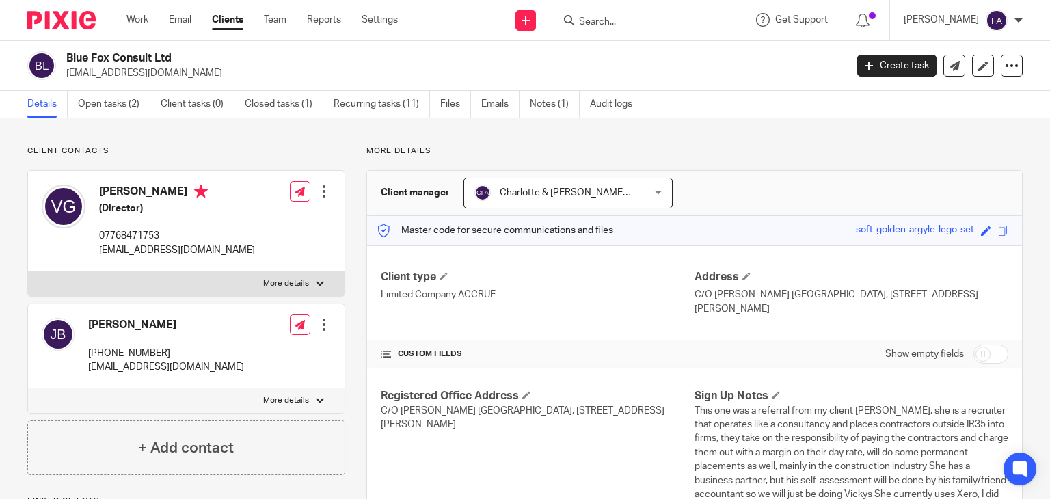
click at [666, 21] on input "Search" at bounding box center [639, 22] width 123 height 12
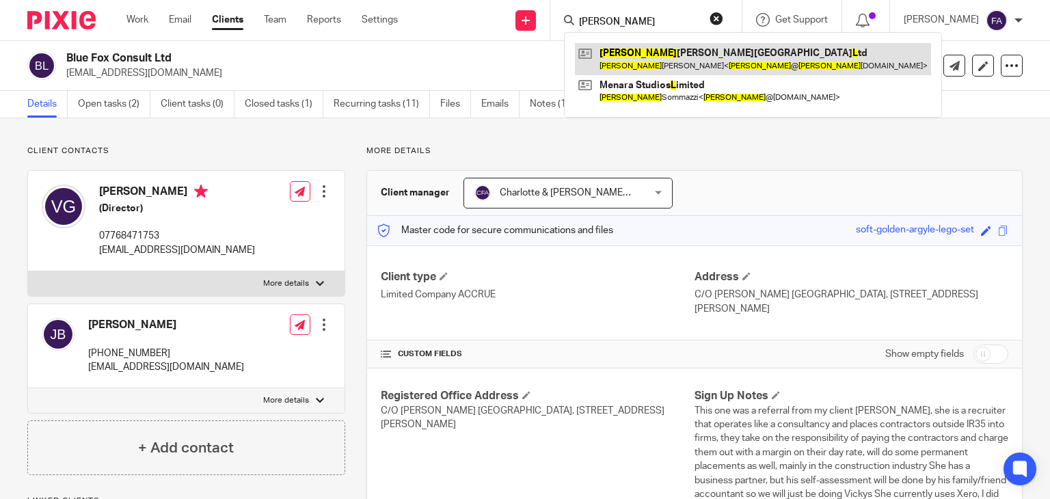
type input "[PERSON_NAME]"
click at [654, 65] on link at bounding box center [753, 58] width 356 height 31
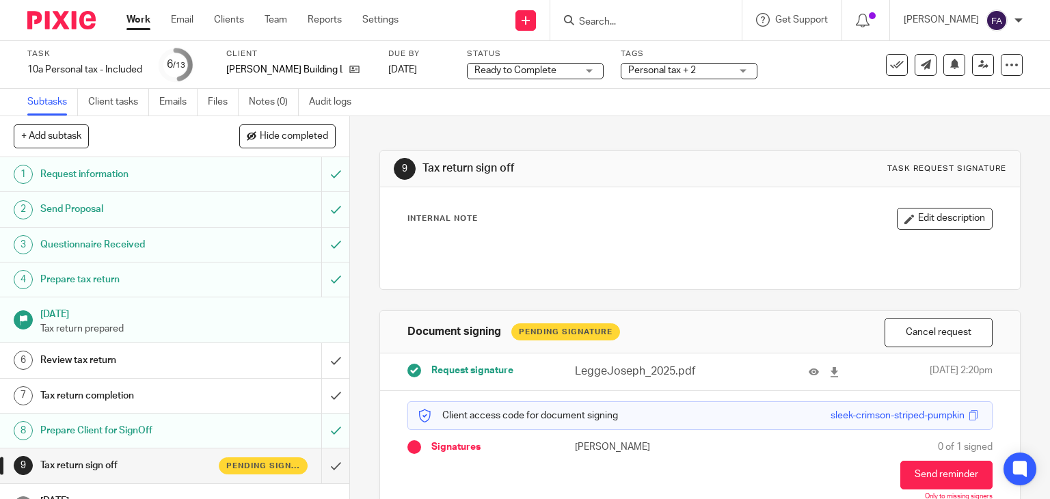
click at [653, 20] on input "Search" at bounding box center [639, 22] width 123 height 12
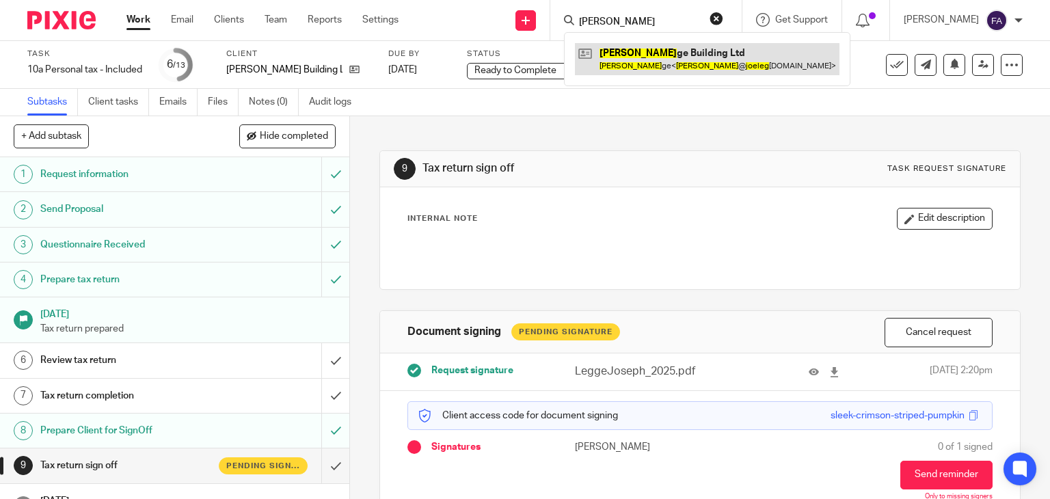
type input "[PERSON_NAME]"
click at [655, 68] on link at bounding box center [707, 58] width 265 height 31
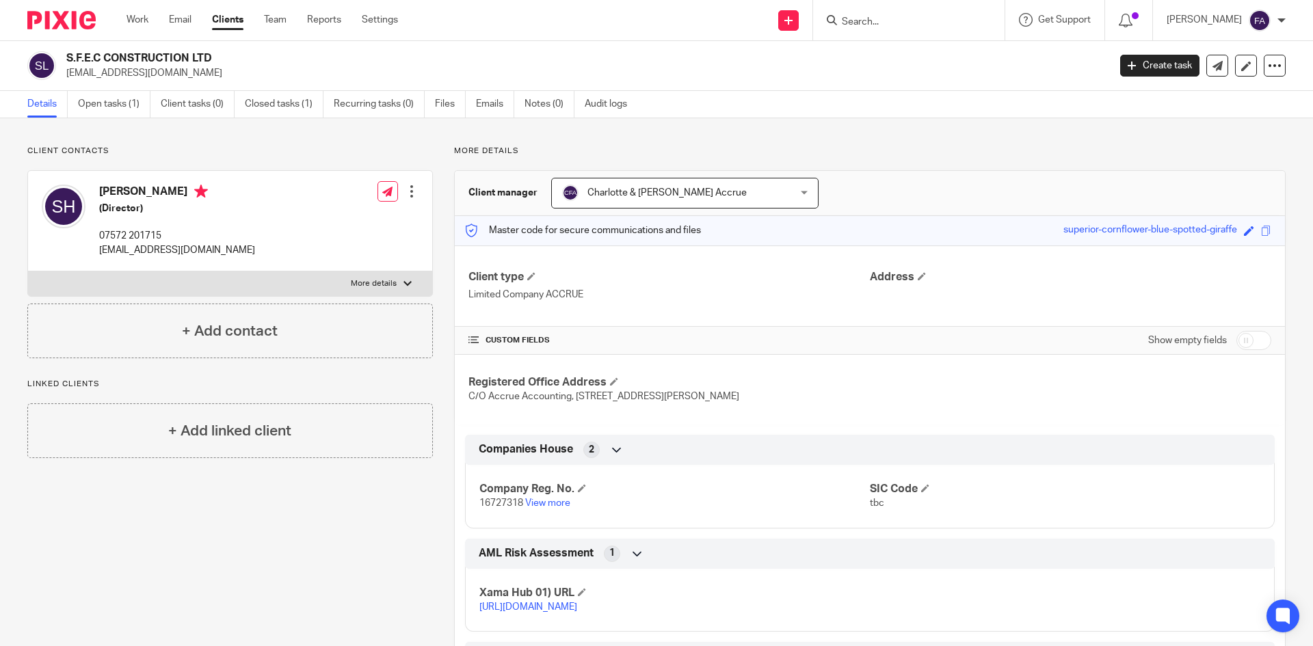
drag, startPoint x: 145, startPoint y: 23, endPoint x: 137, endPoint y: 5, distance: 20.2
click at [145, 23] on link "Work" at bounding box center [138, 20] width 22 height 14
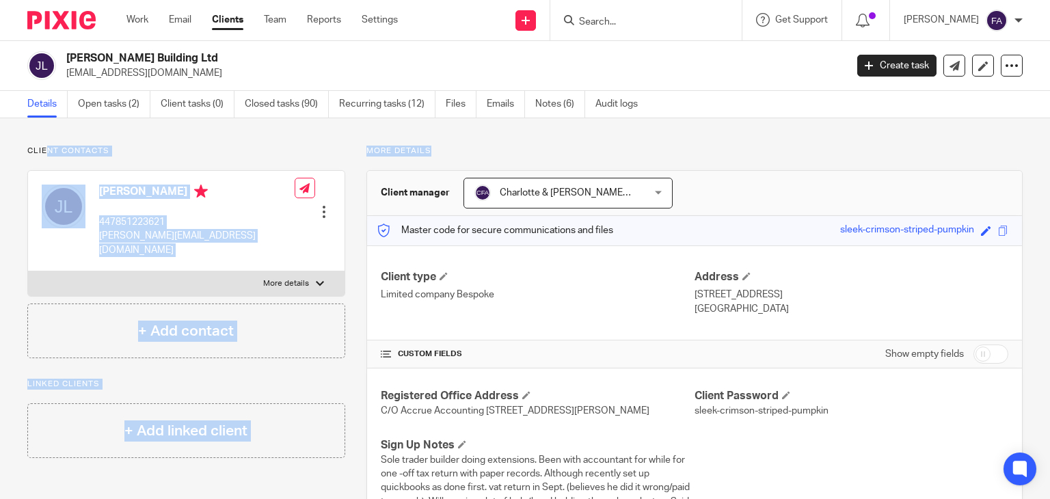
drag, startPoint x: 429, startPoint y: 150, endPoint x: 47, endPoint y: 143, distance: 382.4
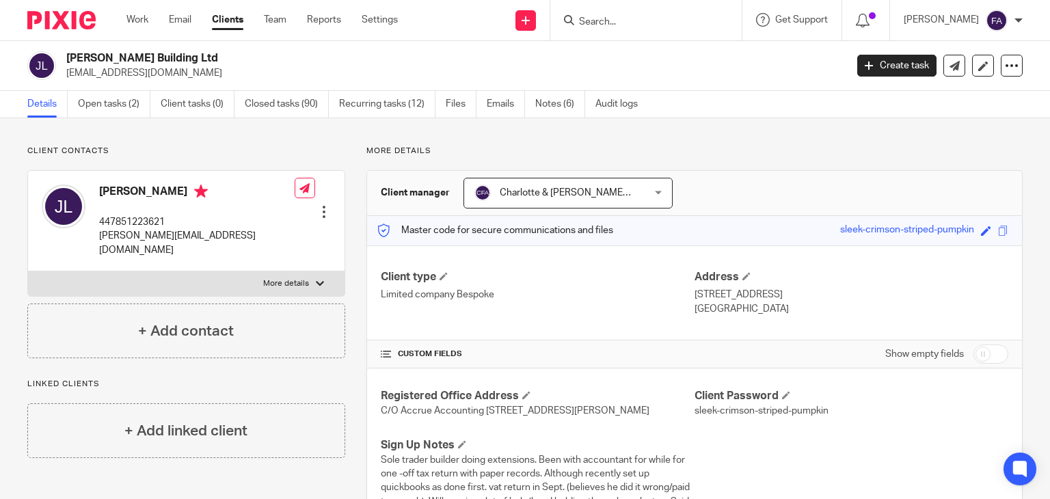
click at [35, 147] on p "Client contacts" at bounding box center [186, 151] width 318 height 11
drag, startPoint x: 31, startPoint y: 148, endPoint x: 188, endPoint y: 146, distance: 156.6
click at [156, 146] on p "Client contacts" at bounding box center [186, 151] width 318 height 11
drag, startPoint x: 365, startPoint y: 153, endPoint x: 423, endPoint y: 157, distance: 58.2
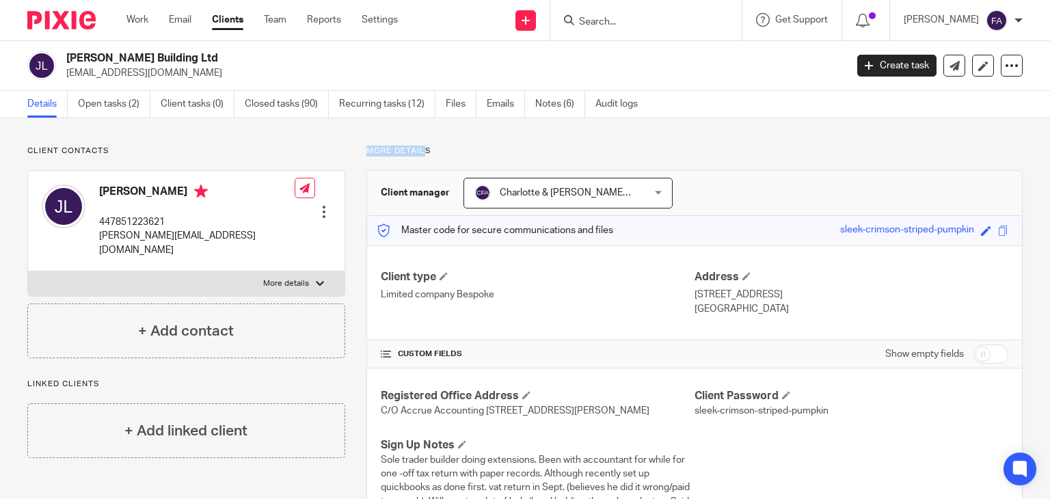
click at [426, 153] on p "More details" at bounding box center [695, 151] width 657 height 11
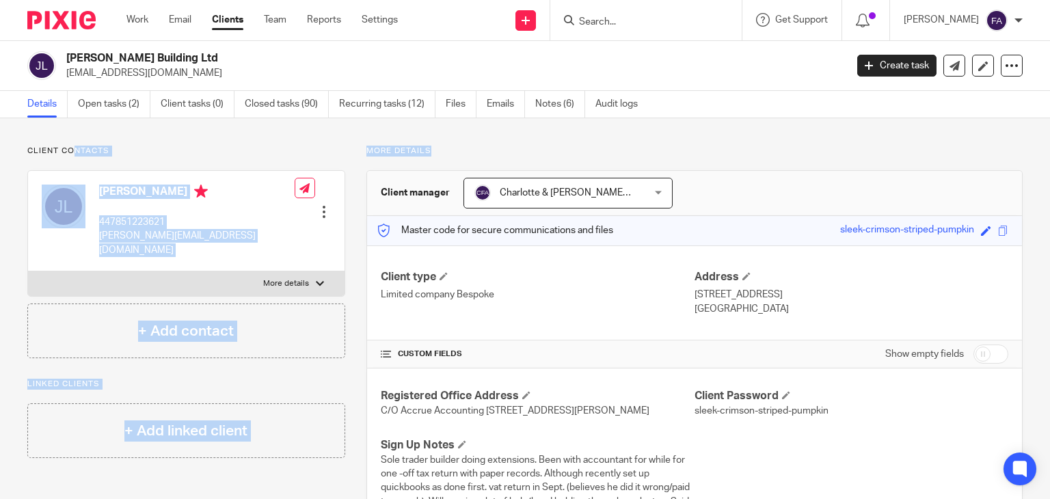
drag, startPoint x: 428, startPoint y: 153, endPoint x: 73, endPoint y: 143, distance: 355.1
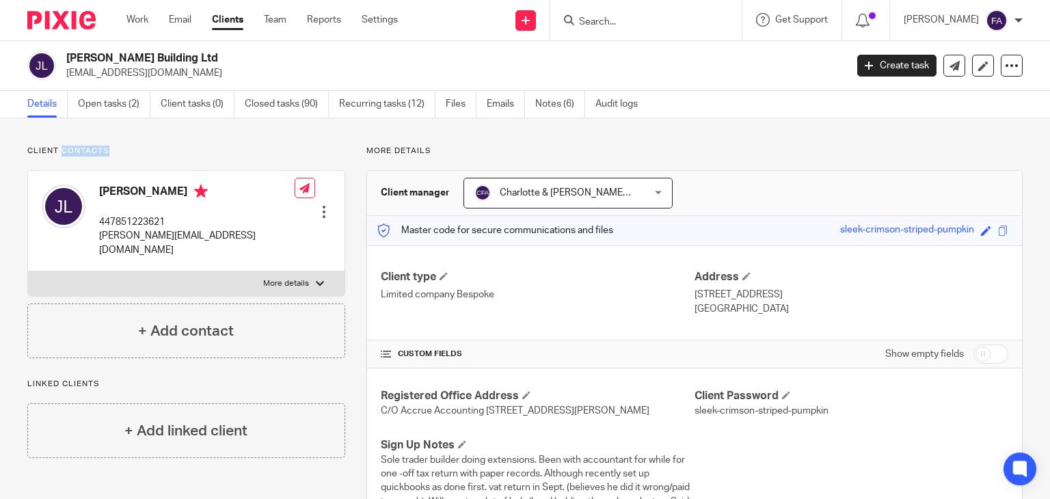
drag, startPoint x: 63, startPoint y: 148, endPoint x: 113, endPoint y: 148, distance: 49.9
click at [113, 148] on p "Client contacts" at bounding box center [186, 151] width 318 height 11
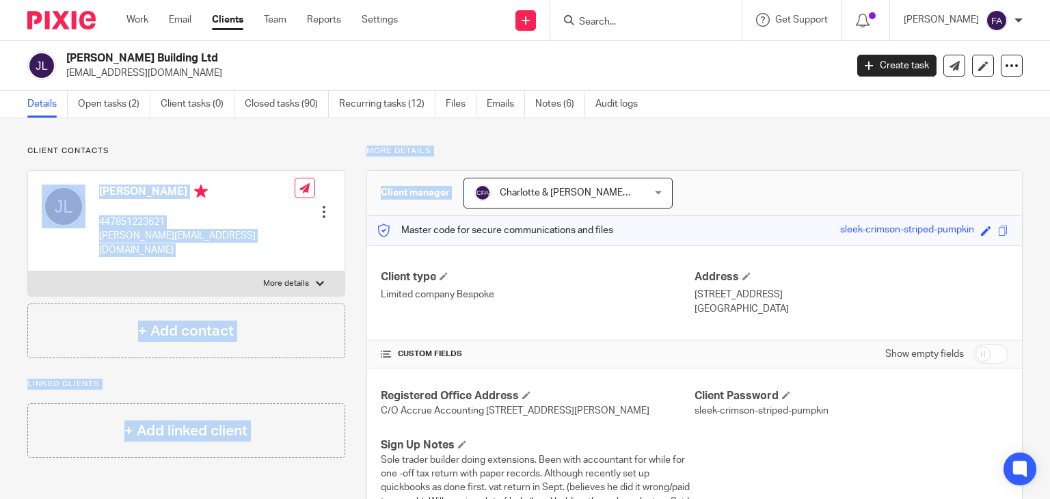
drag, startPoint x: 421, startPoint y: 157, endPoint x: 444, endPoint y: 158, distance: 22.6
click at [445, 156] on p "More details" at bounding box center [695, 151] width 657 height 11
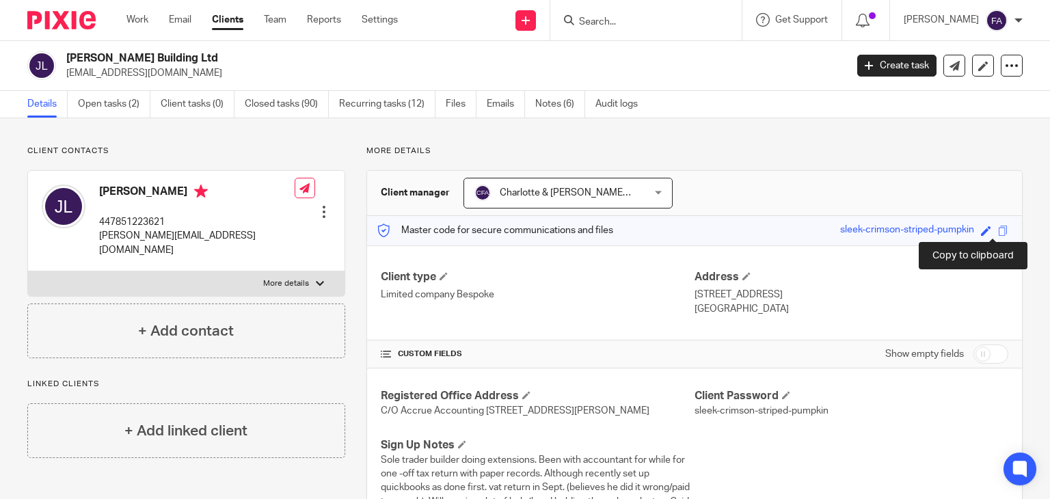
click at [998, 230] on span at bounding box center [1003, 231] width 10 height 10
click at [635, 25] on input "Search" at bounding box center [639, 22] width 123 height 12
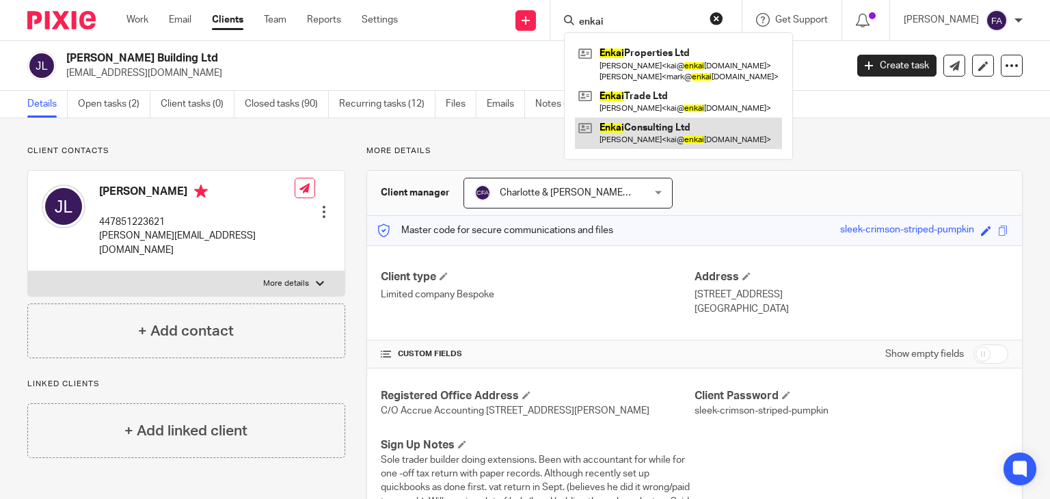
type input "enkai"
click at [682, 128] on link at bounding box center [678, 133] width 207 height 31
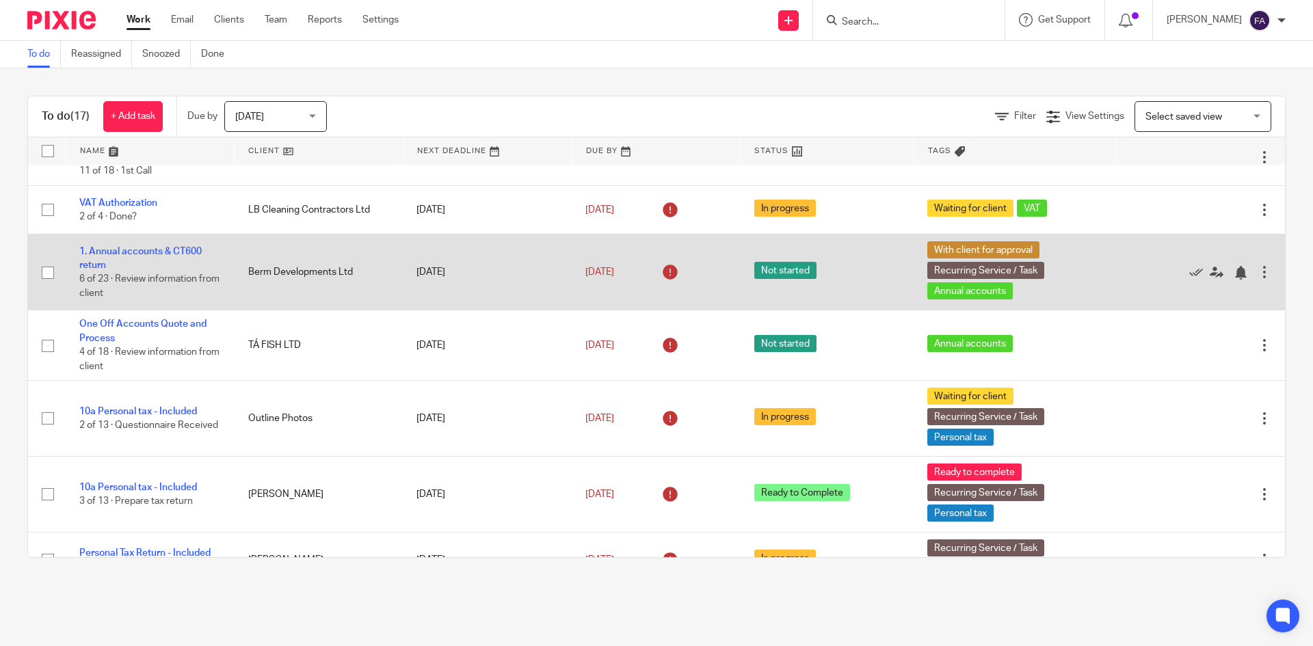
scroll to position [479, 0]
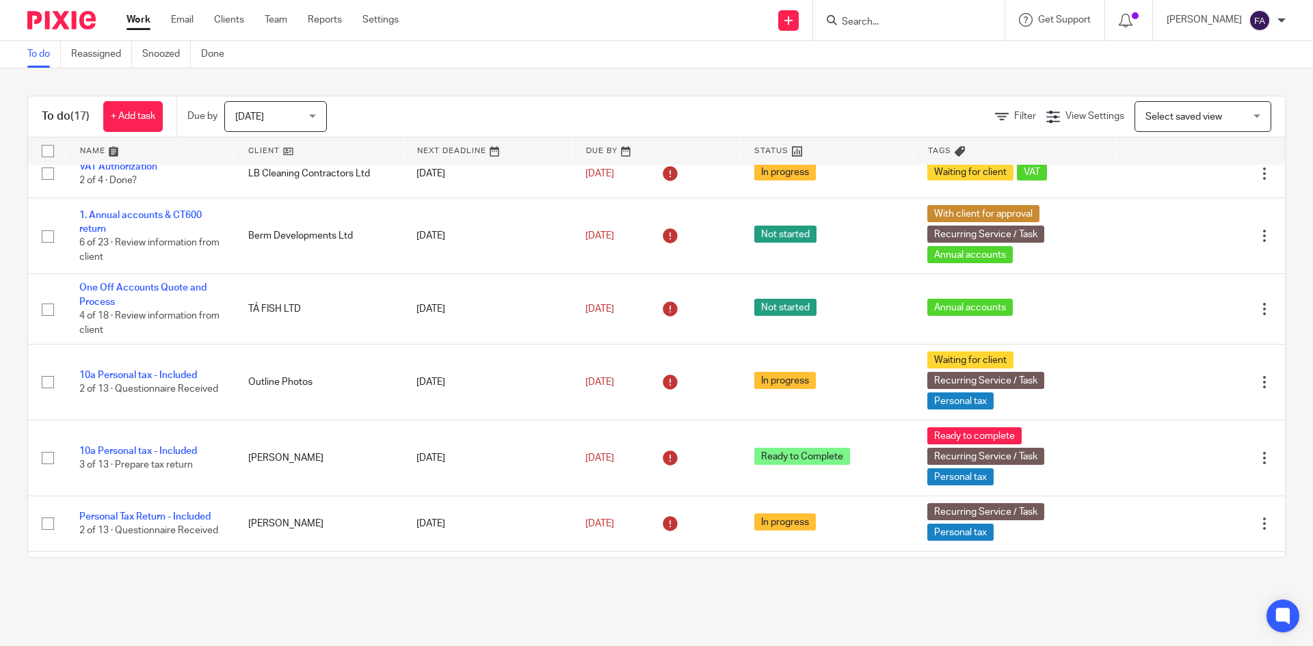
drag, startPoint x: 911, startPoint y: 22, endPoint x: 906, endPoint y: 10, distance: 13.2
click at [911, 22] on input "Search" at bounding box center [901, 22] width 123 height 12
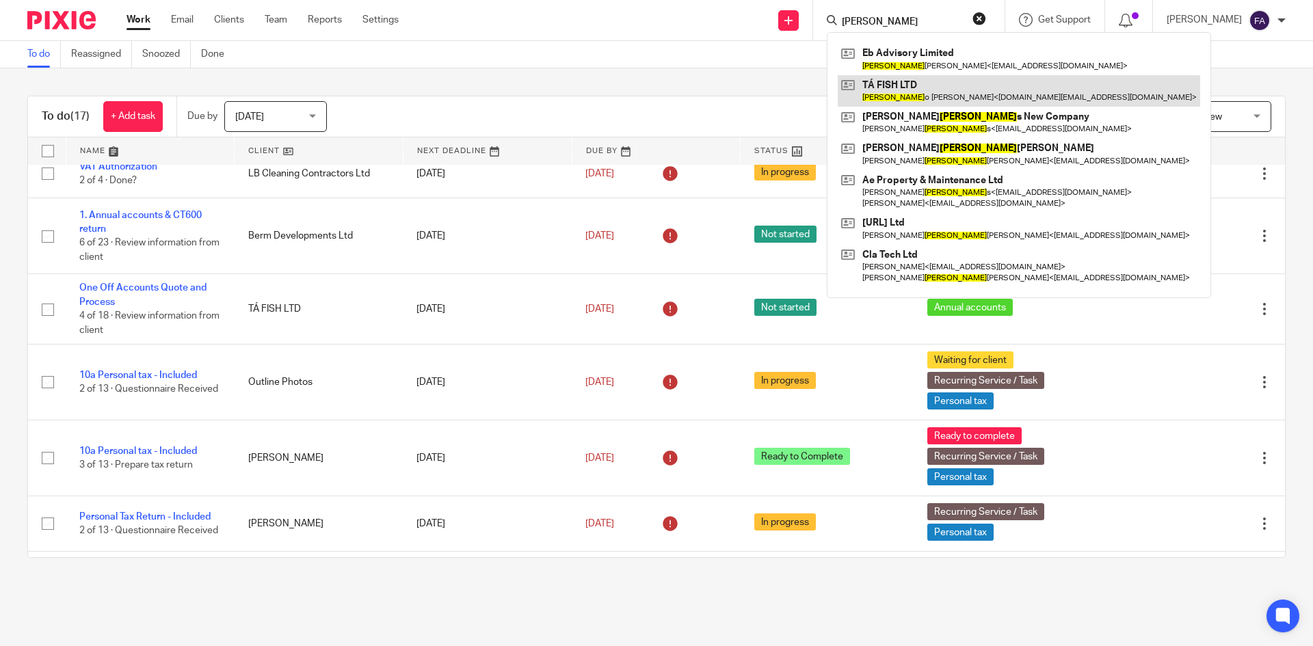
type input "eduard"
click at [948, 83] on link at bounding box center [1019, 90] width 362 height 31
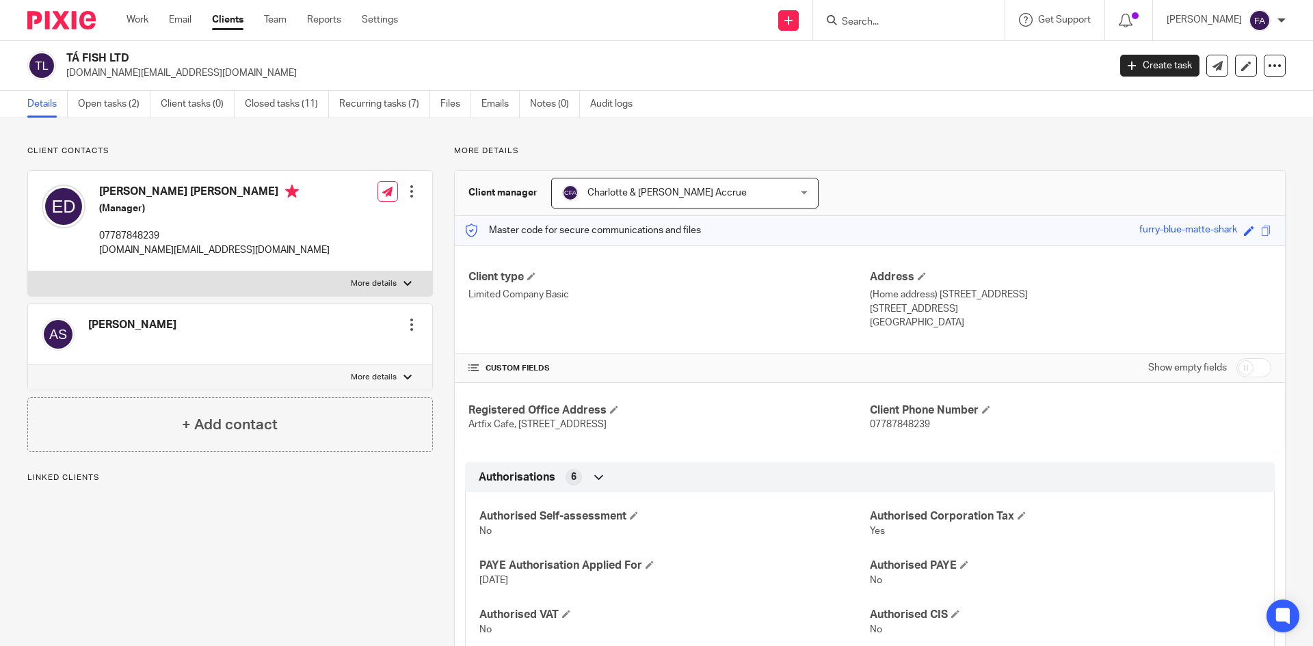
click at [95, 73] on p "tafish.uk@gmail.com" at bounding box center [582, 73] width 1033 height 14
copy main "tafish.uk@gmail.com Create task Update from Companies House Export data Merge A…"
click at [923, 18] on input "Search" at bounding box center [901, 22] width 123 height 12
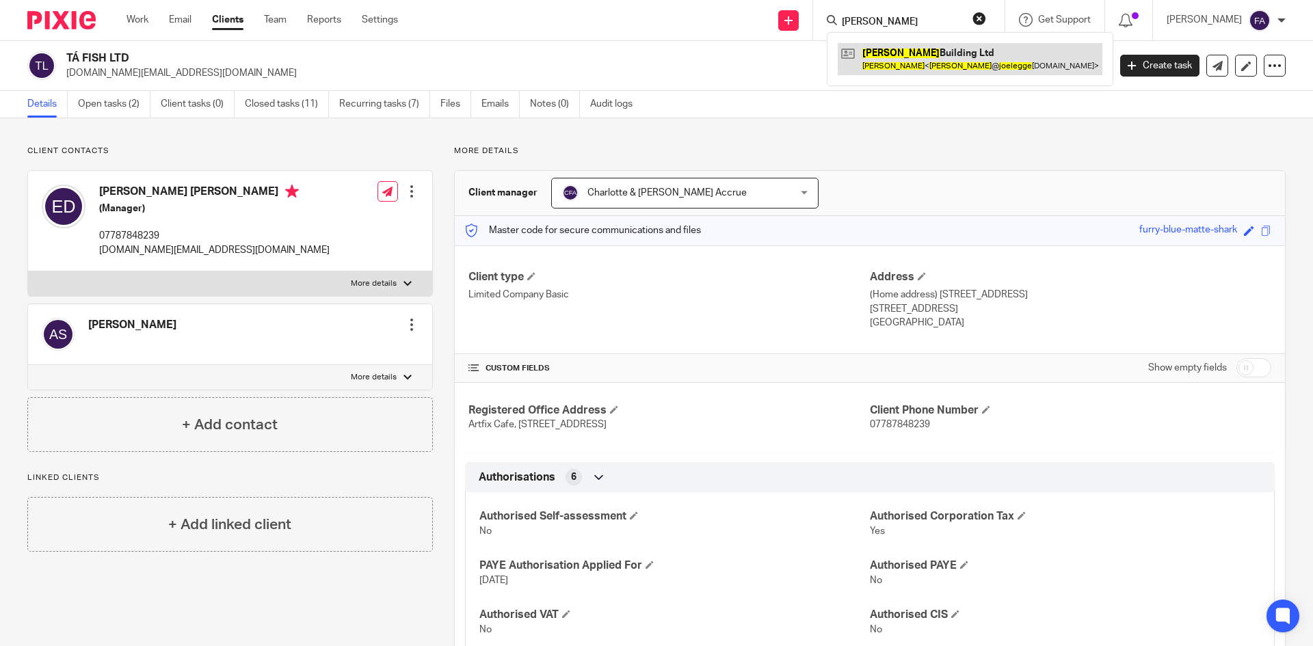
type input "joe legge"
click at [930, 52] on link at bounding box center [970, 58] width 265 height 31
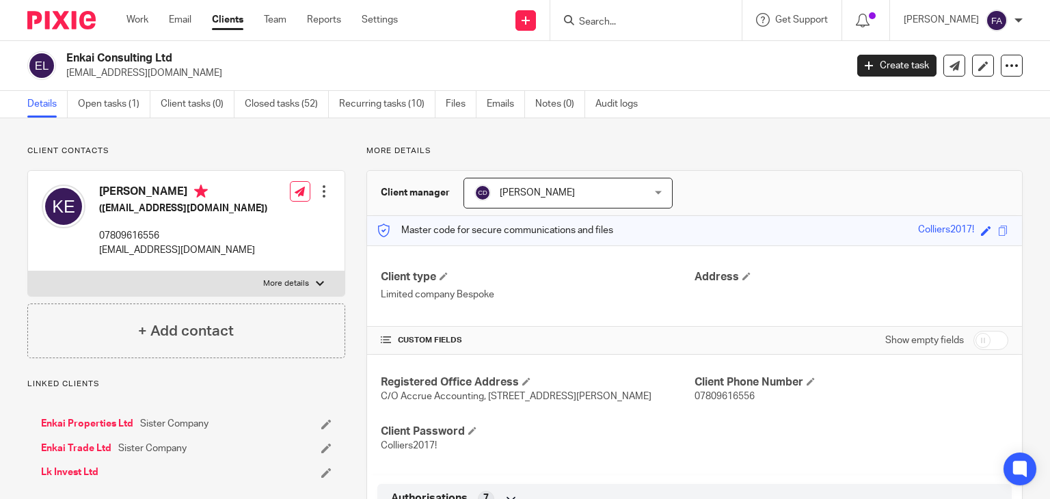
click at [339, 105] on ul "Details Open tasks (1) Client tasks (0) Closed tasks (52) Recurring tasks (10) …" at bounding box center [342, 104] width 631 height 27
click at [286, 108] on link "Closed tasks (52)" at bounding box center [287, 104] width 84 height 27
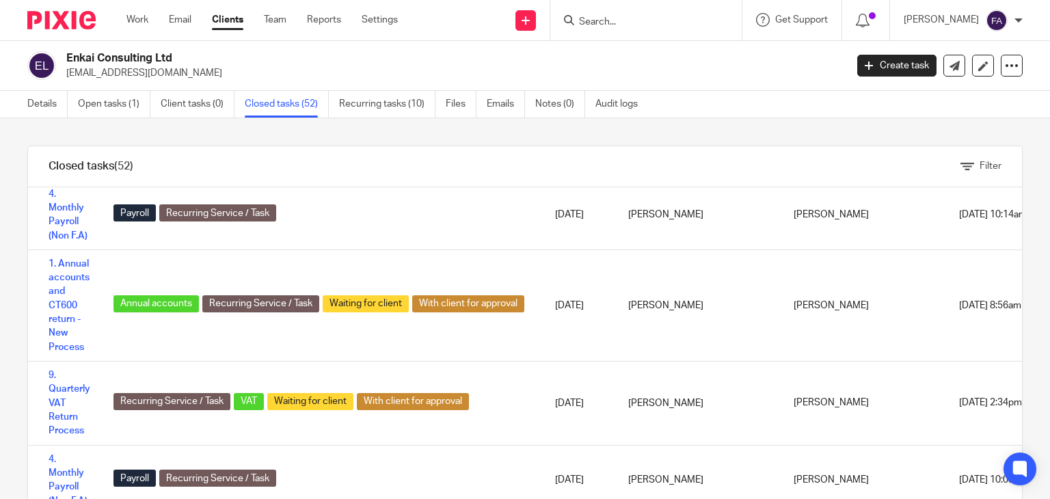
scroll to position [1983, 0]
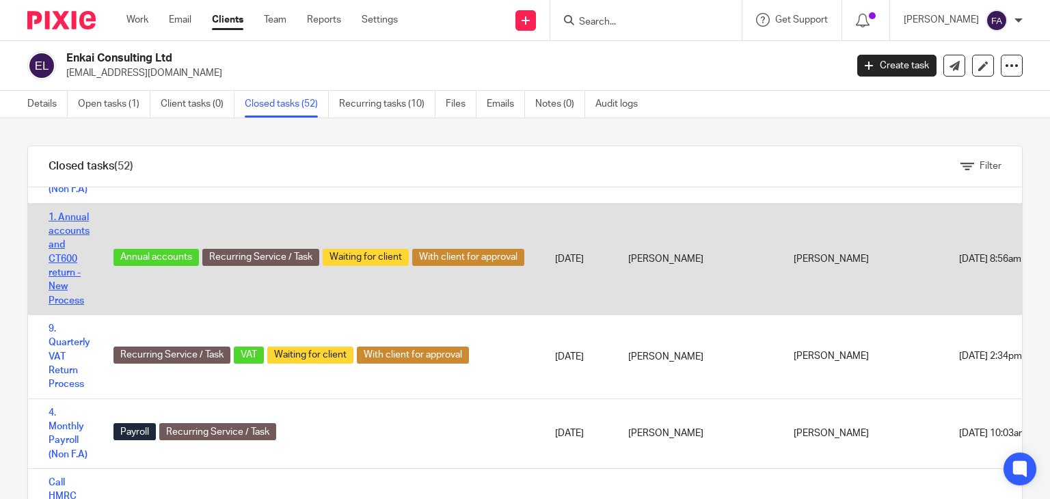
click at [63, 259] on link "1. Annual accounts and CT600 return - New Process" at bounding box center [69, 259] width 41 height 93
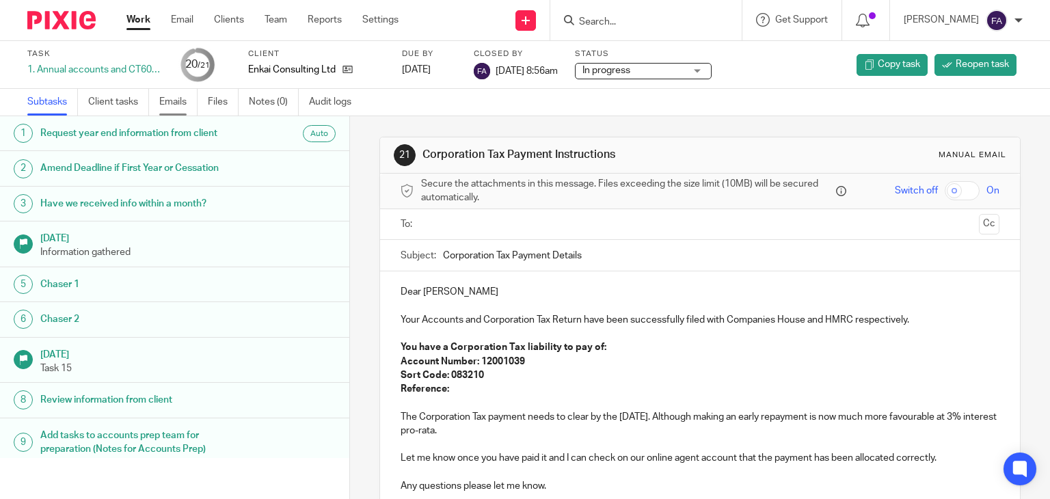
click at [194, 105] on link "Emails" at bounding box center [178, 102] width 38 height 27
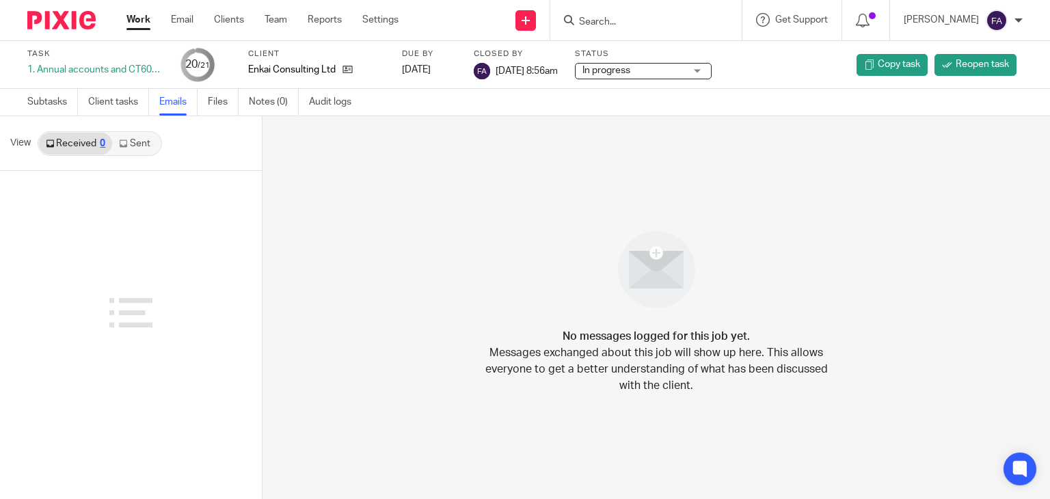
click at [133, 146] on link "Sent" at bounding box center [136, 144] width 48 height 22
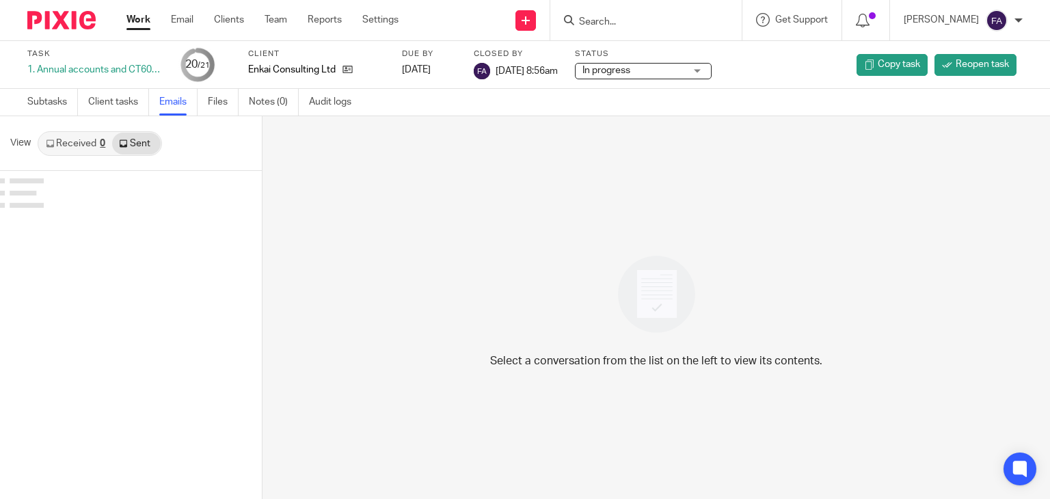
click at [133, 146] on link "Sent" at bounding box center [136, 144] width 48 height 22
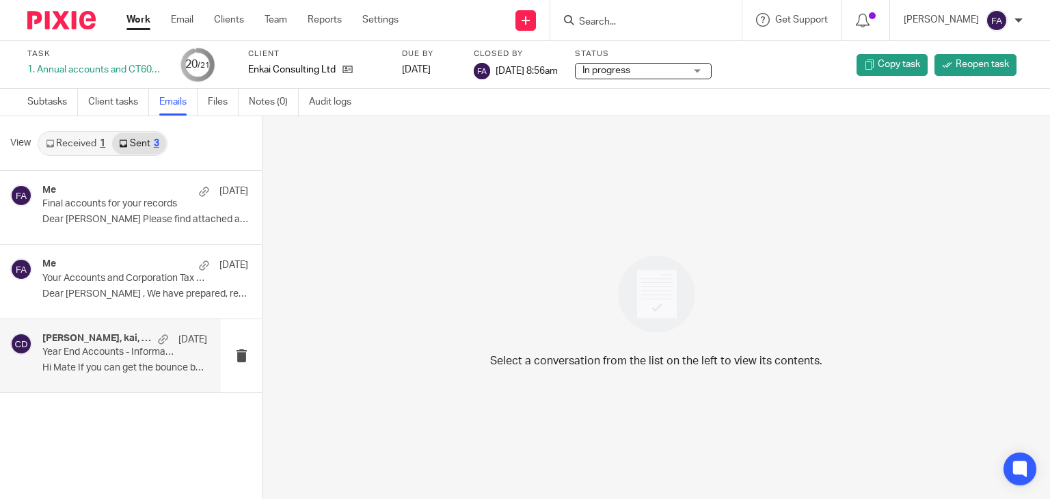
click at [102, 356] on p "Year End Accounts - Information Required" at bounding box center [108, 353] width 132 height 12
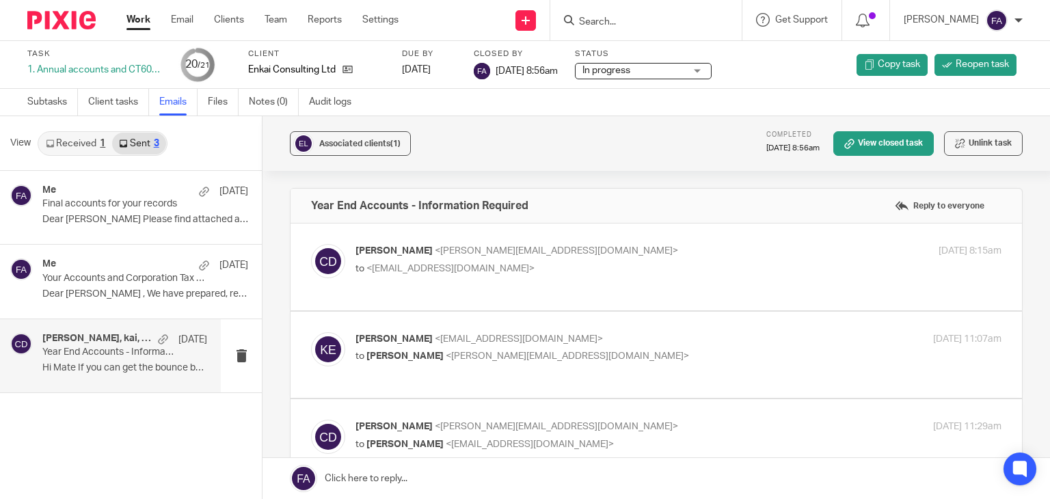
click at [548, 277] on div "Chris Deakin <chris@accrueaccounting.co.uk> to <kai@enkaiconsulting.com> 1 Jan …" at bounding box center [679, 261] width 646 height 34
checkbox input "true"
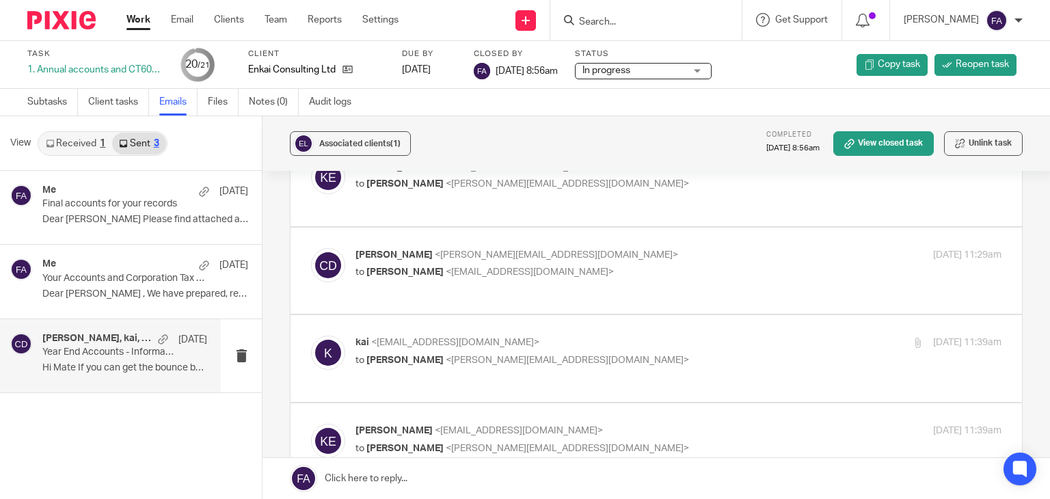
scroll to position [615, 0]
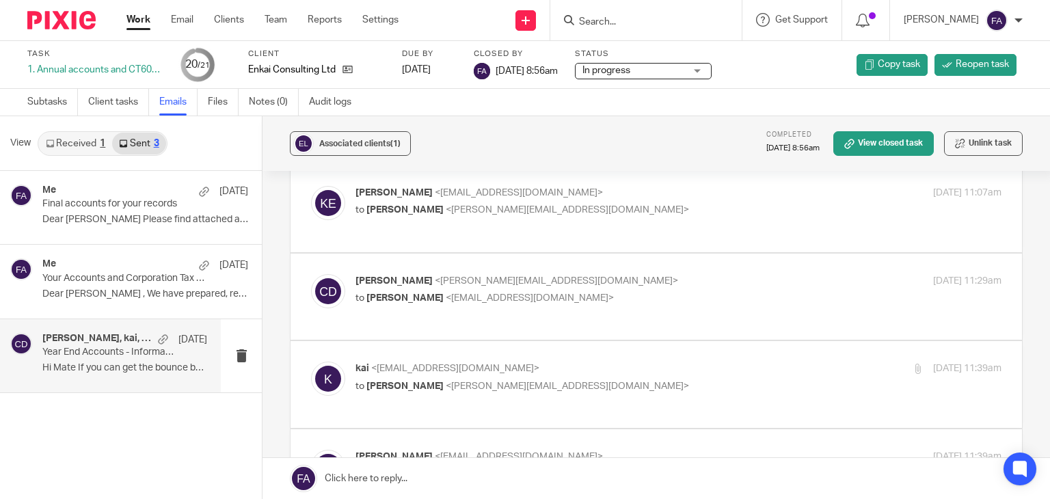
click at [552, 226] on div "Kai Engel <kai@enkaiconsulting.com> to Chris Deakin <chris@accrueaccounting.co.…" at bounding box center [656, 209] width 691 height 46
click at [558, 215] on p "to Chris Deakin <chris@accrueaccounting.co.uk>" at bounding box center [571, 210] width 431 height 14
checkbox input "true"
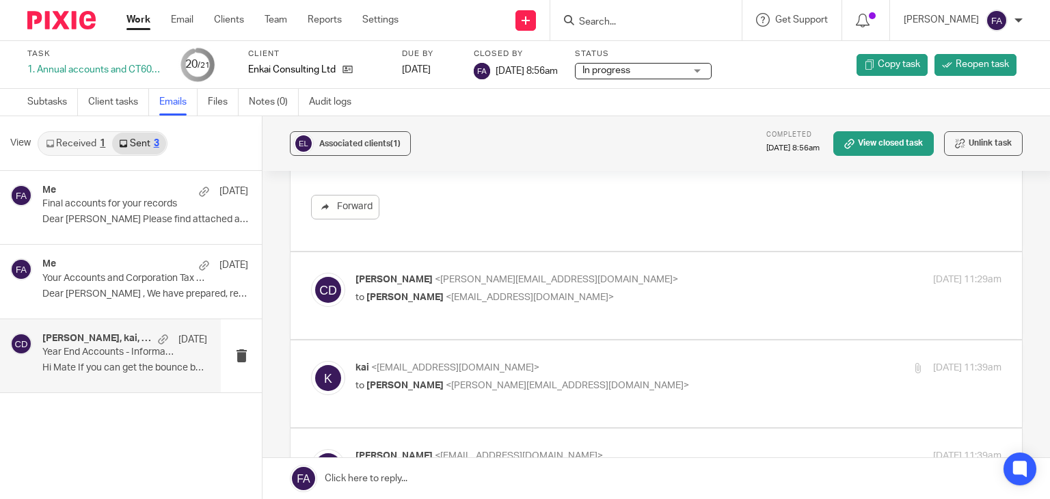
scroll to position [1026, 0]
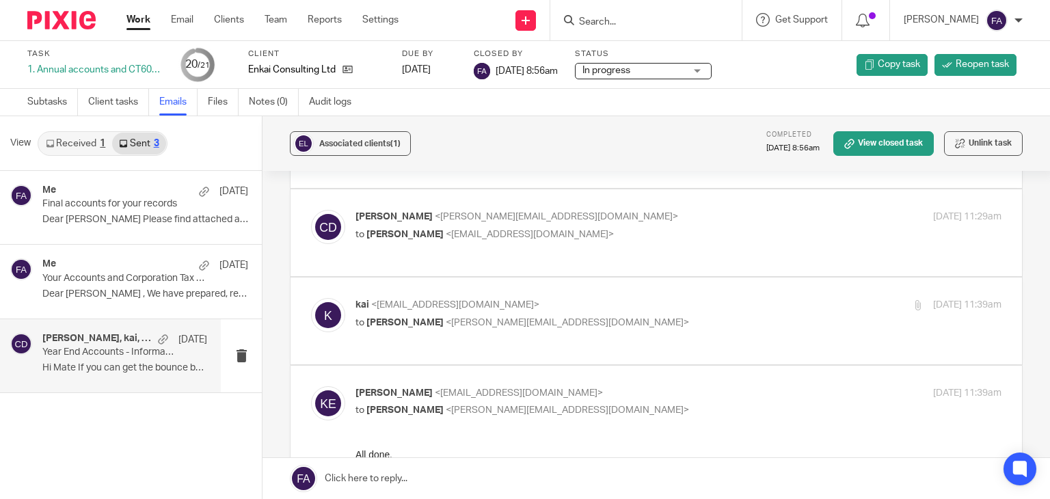
click at [530, 250] on div "Chris Deakin <chris@accrueaccounting.co.uk> to Kai Engel <kai@enkaiconsulting.c…" at bounding box center [656, 233] width 691 height 46
click at [531, 246] on div "Chris Deakin <chris@accrueaccounting.co.uk> to Kai Engel <kai@enkaiconsulting.c…" at bounding box center [656, 233] width 691 height 46
click at [538, 235] on p "to Kai Engel <kai@enkaiconsulting.com>" at bounding box center [571, 235] width 431 height 14
checkbox input "true"
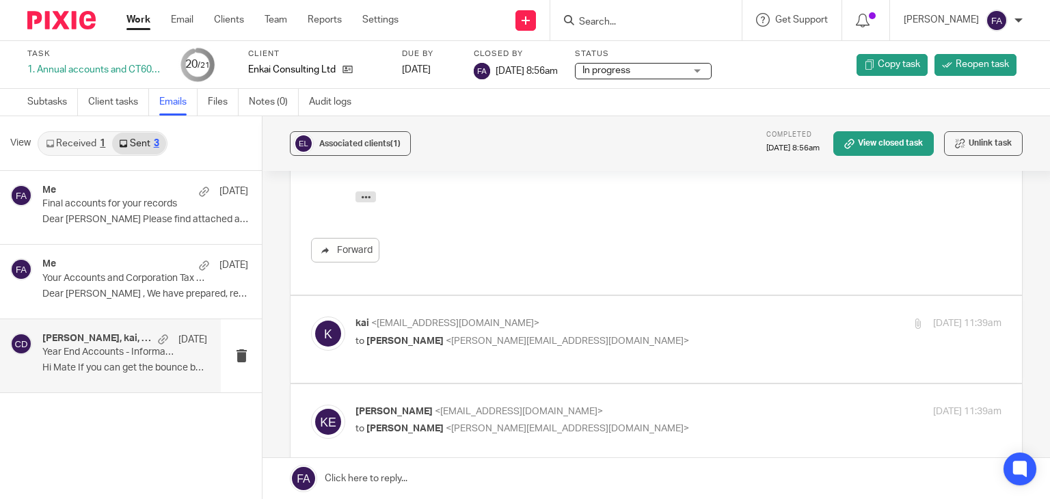
scroll to position [1436, 0]
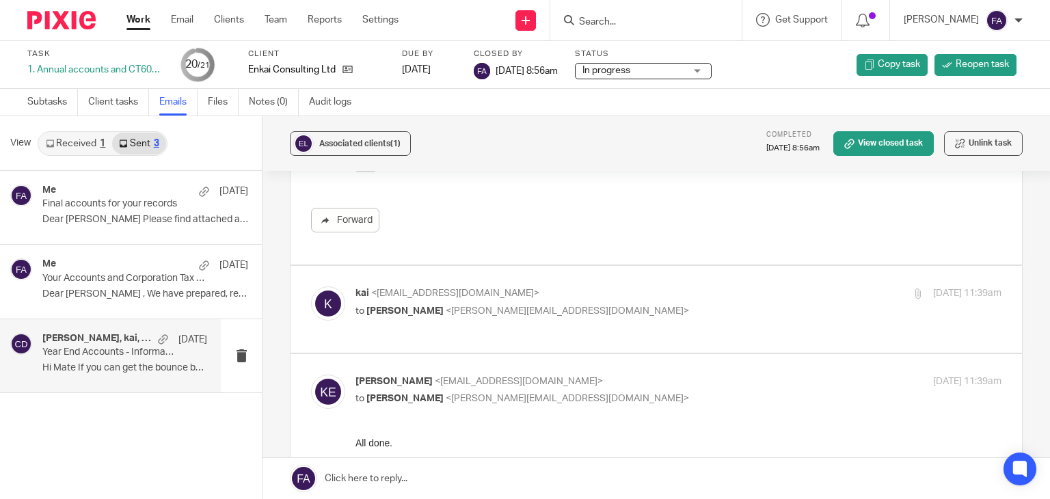
click at [588, 293] on p "kai <kai@enkaiconsulting.com>" at bounding box center [571, 294] width 431 height 14
checkbox input "true"
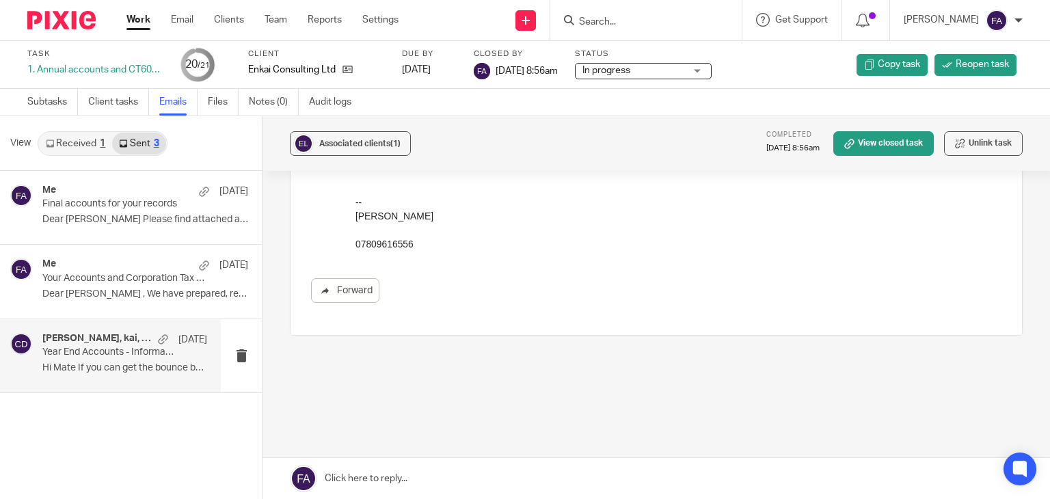
scroll to position [2006, 0]
click at [233, 108] on link "Files" at bounding box center [223, 102] width 31 height 27
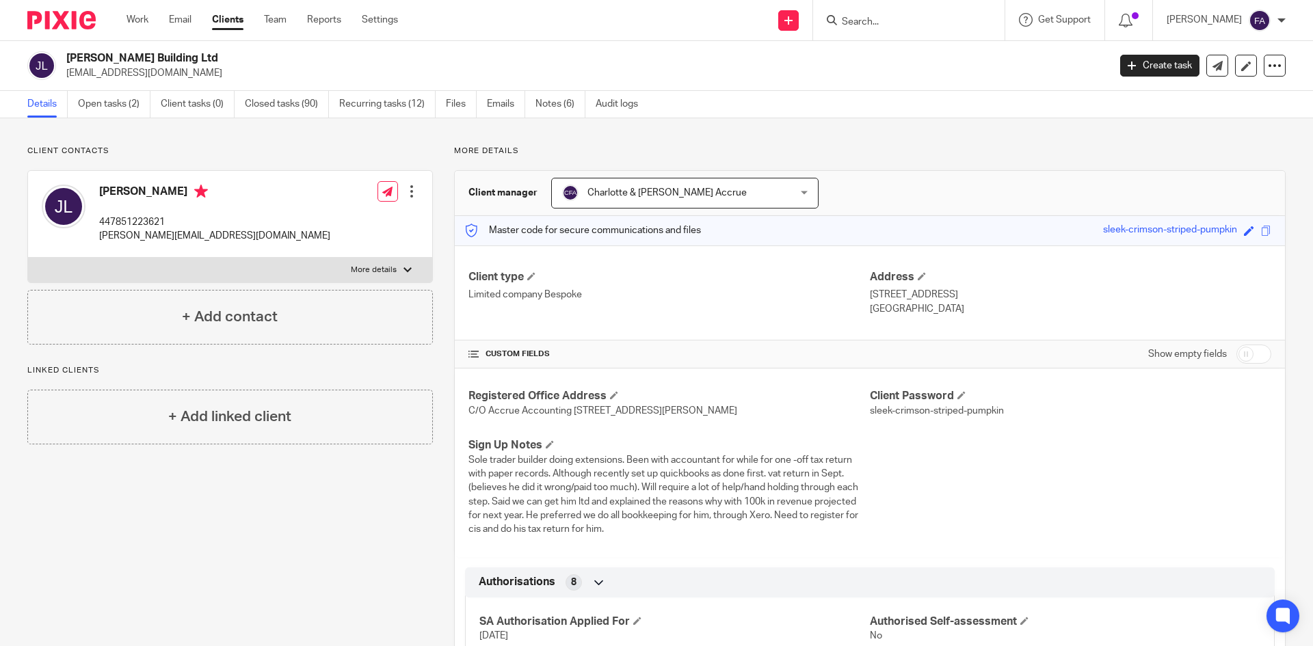
click at [941, 25] on input "Search" at bounding box center [901, 22] width 123 height 12
type input "07725880"
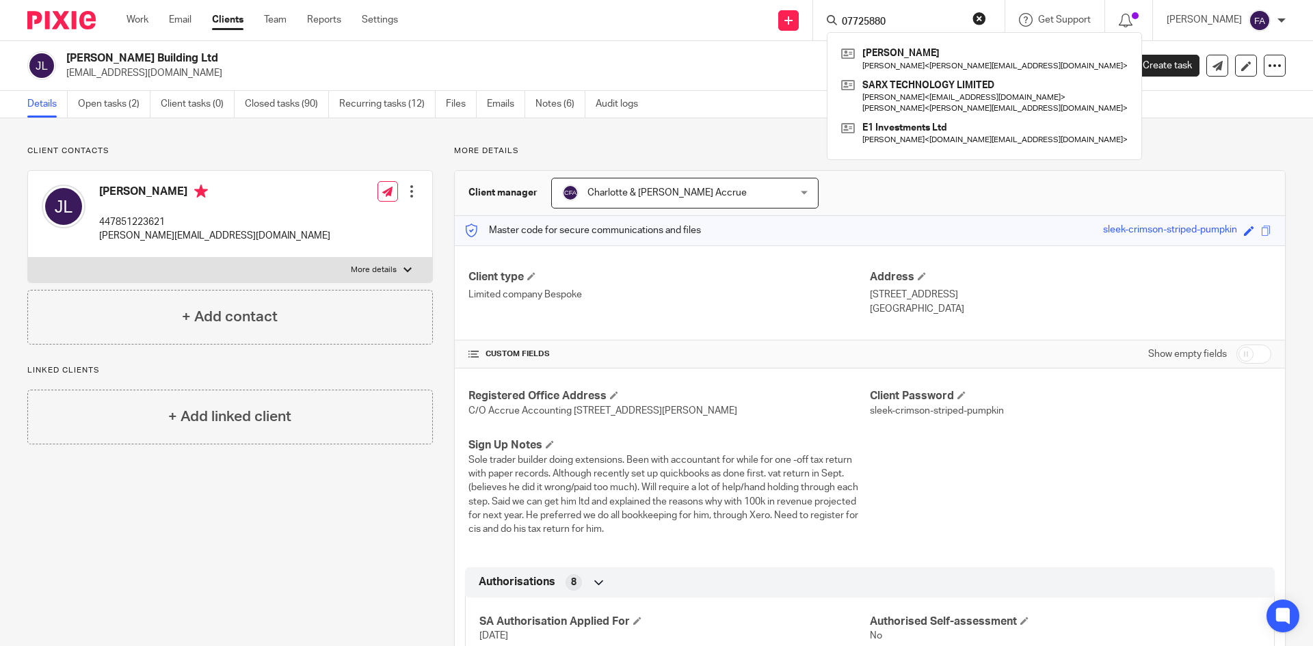
click at [941, 25] on input "07725880" at bounding box center [901, 22] width 123 height 12
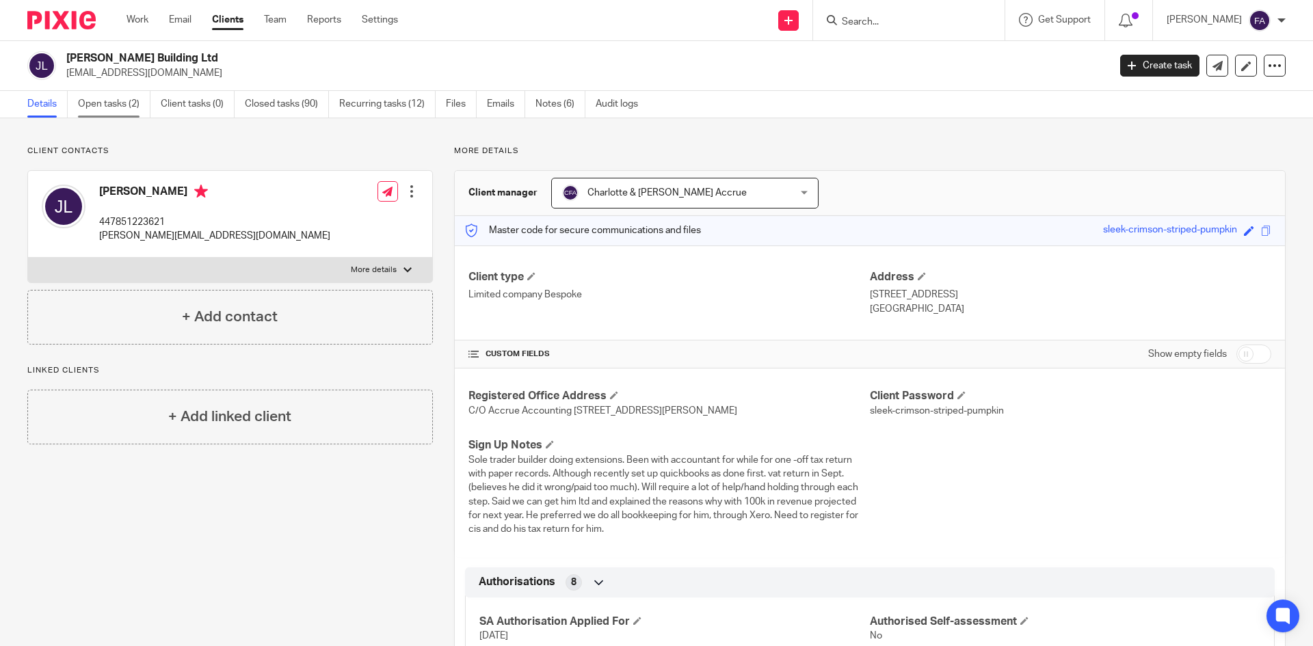
click at [115, 103] on link "Open tasks (2)" at bounding box center [114, 104] width 72 height 27
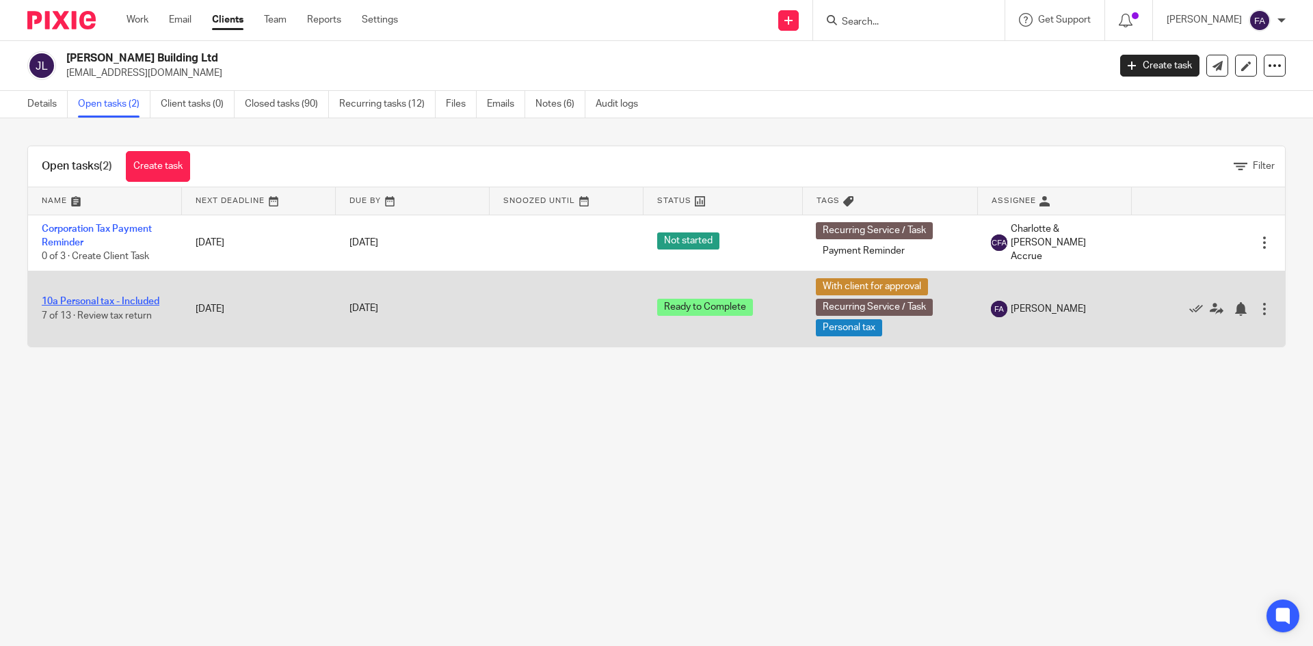
click at [138, 299] on link "10a Personal tax - Included" at bounding box center [101, 302] width 118 height 10
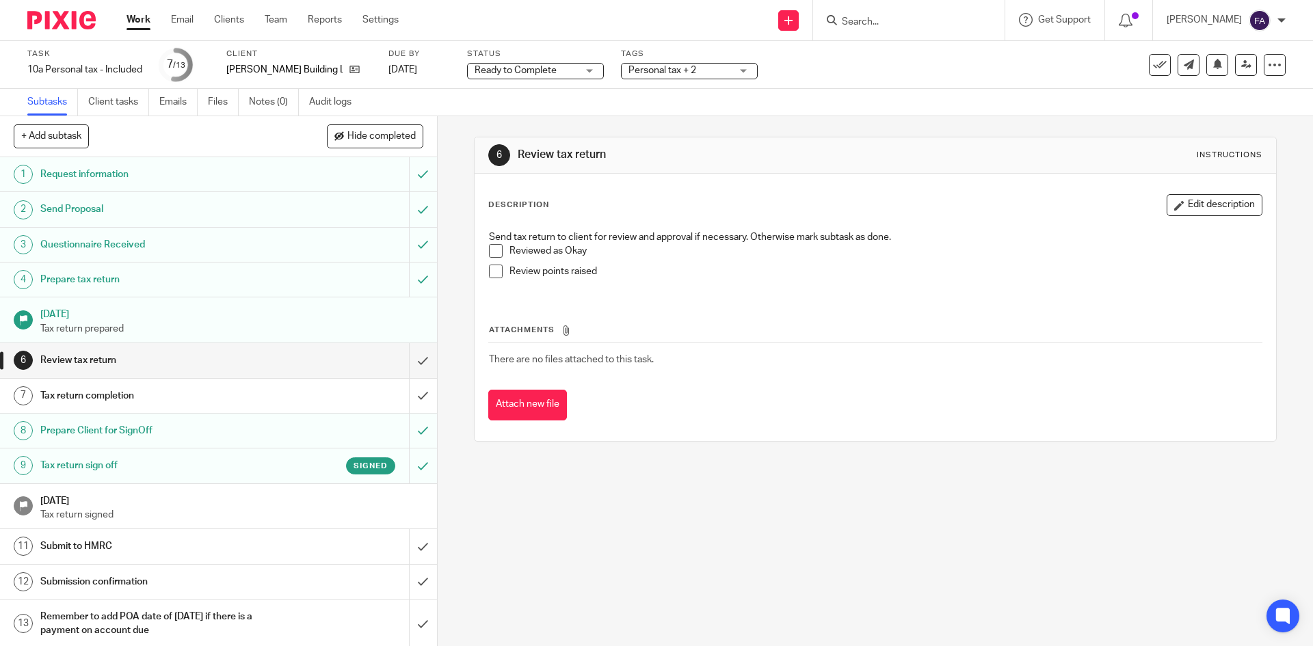
scroll to position [3, 0]
click at [168, 584] on h1 "Submission confirmation" at bounding box center [158, 579] width 237 height 21
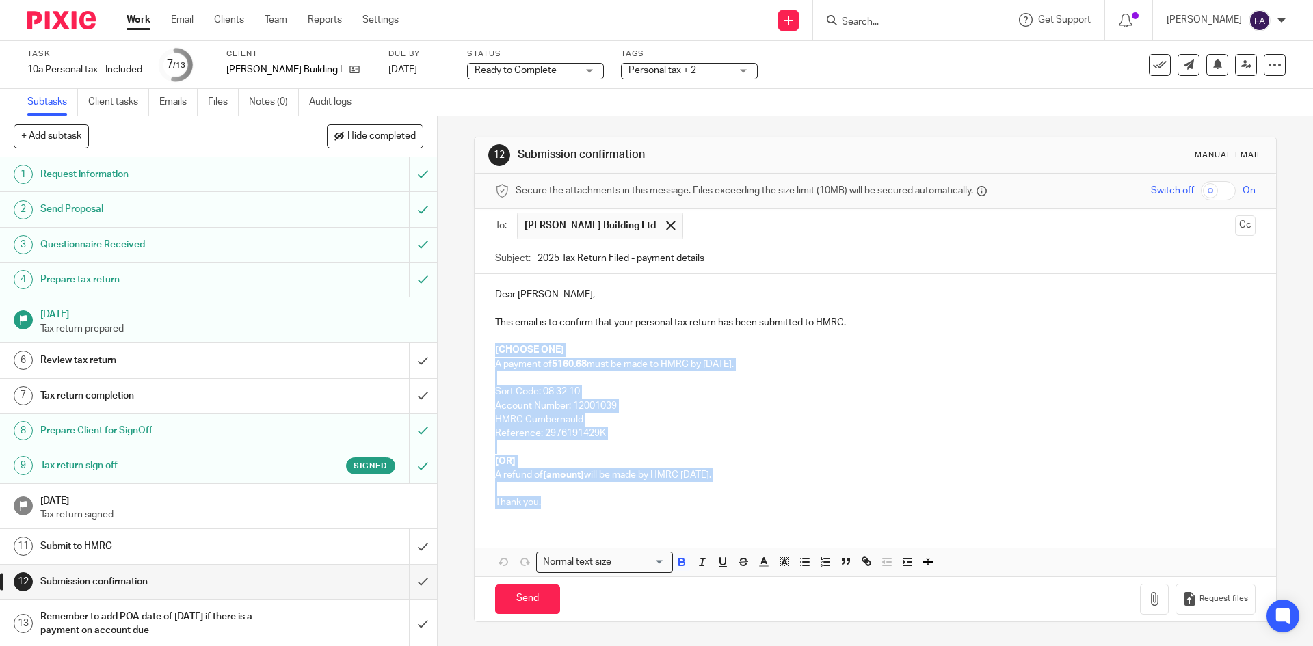
drag, startPoint x: 546, startPoint y: 509, endPoint x: 492, endPoint y: 347, distance: 170.8
click at [492, 347] on div "Dear [PERSON_NAME], This email is to confirm that your personal tax return has …" at bounding box center [875, 397] width 801 height 246
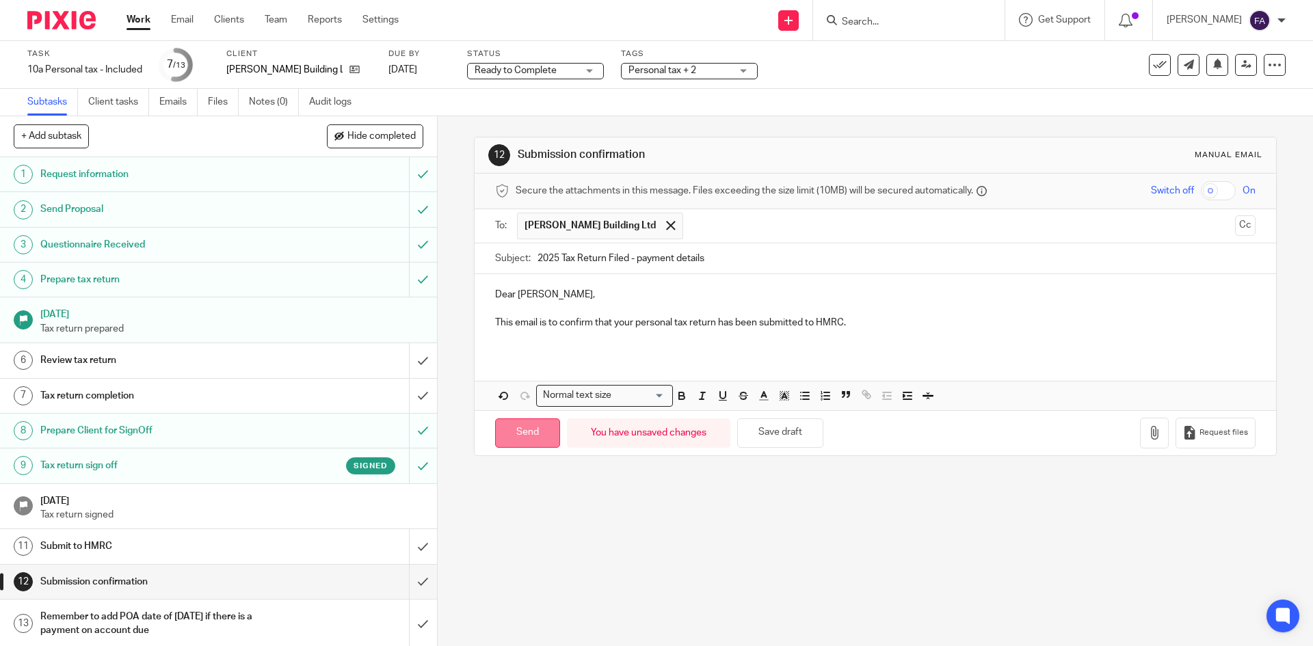
click at [535, 424] on input "Send" at bounding box center [527, 433] width 65 height 29
type input "Sent"
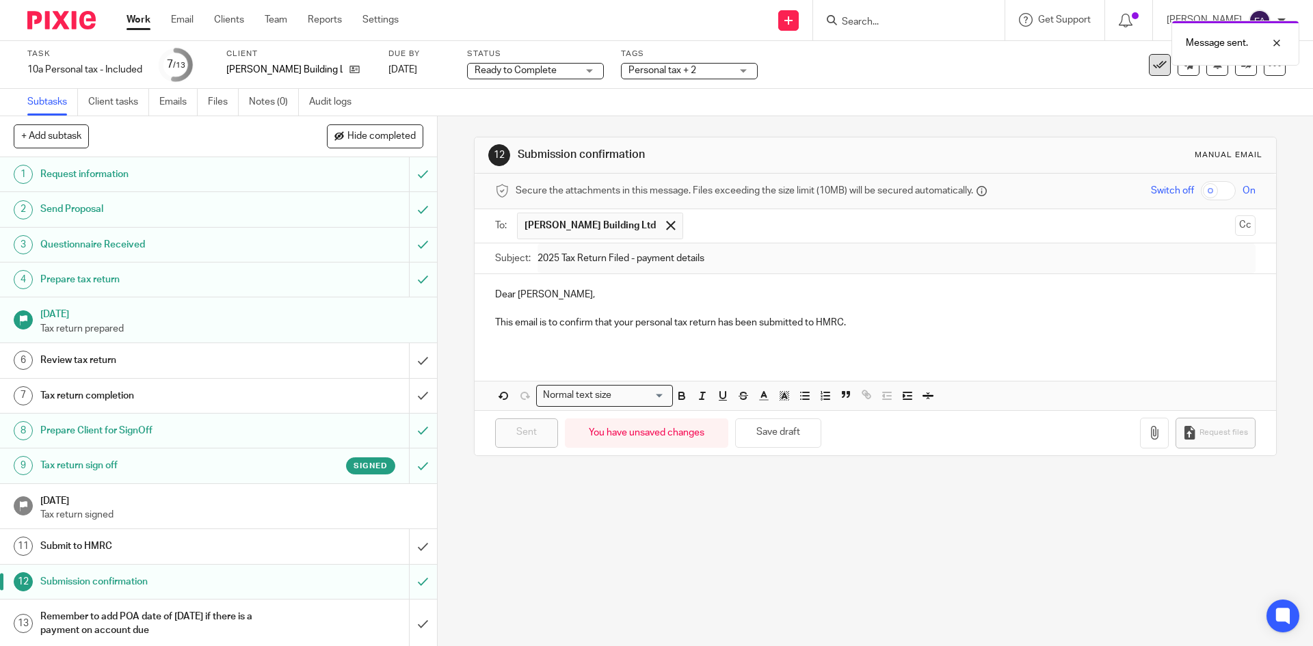
click at [1154, 70] on icon at bounding box center [1160, 65] width 14 height 14
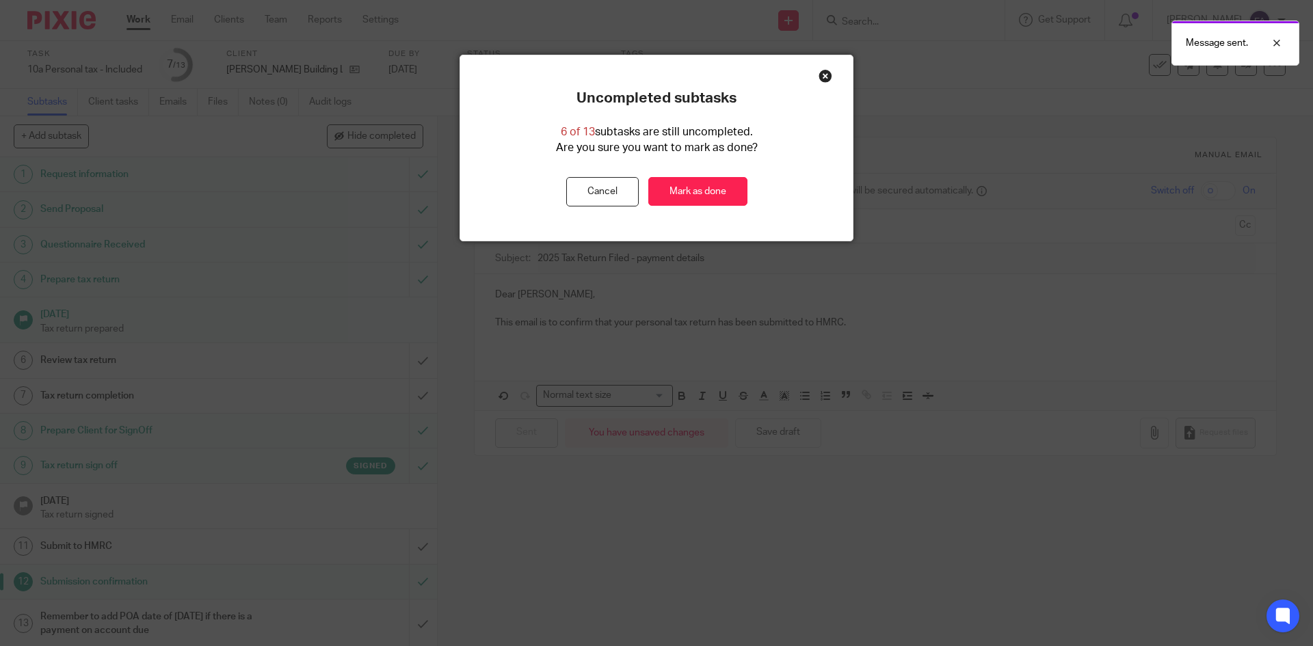
drag, startPoint x: 688, startPoint y: 192, endPoint x: 548, endPoint y: 29, distance: 214.4
click at [688, 192] on link "Mark as done" at bounding box center [697, 191] width 99 height 29
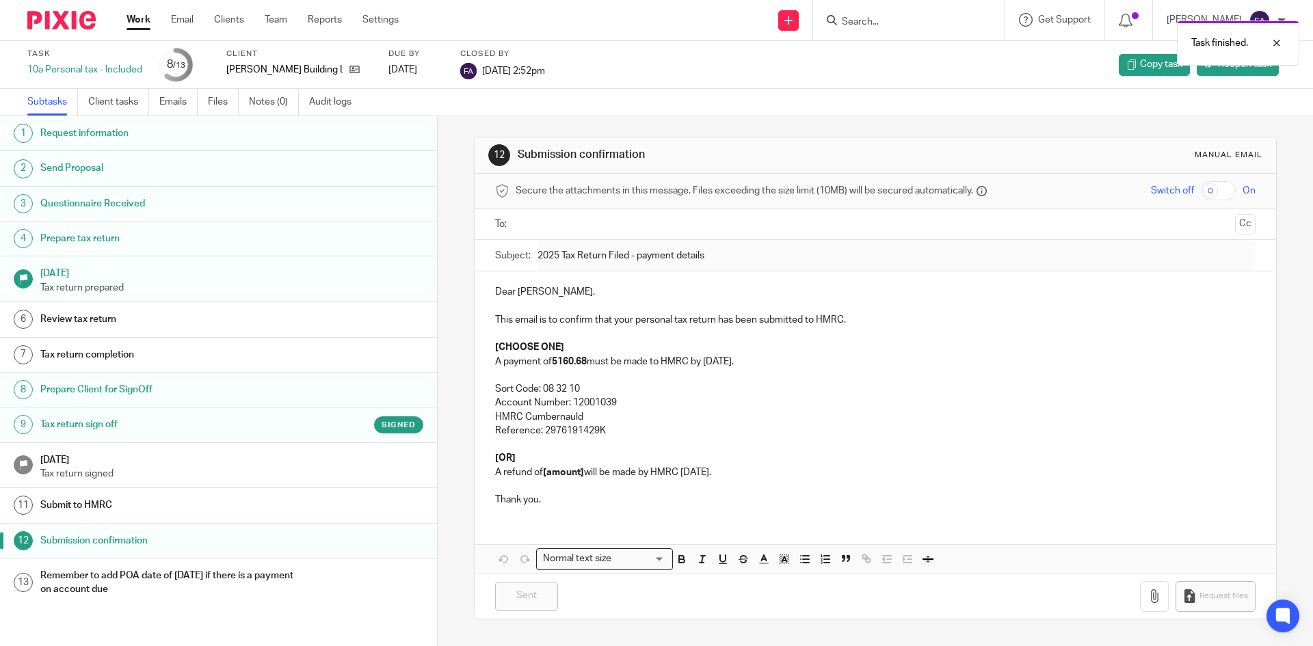
click at [137, 19] on link "Work" at bounding box center [139, 20] width 24 height 14
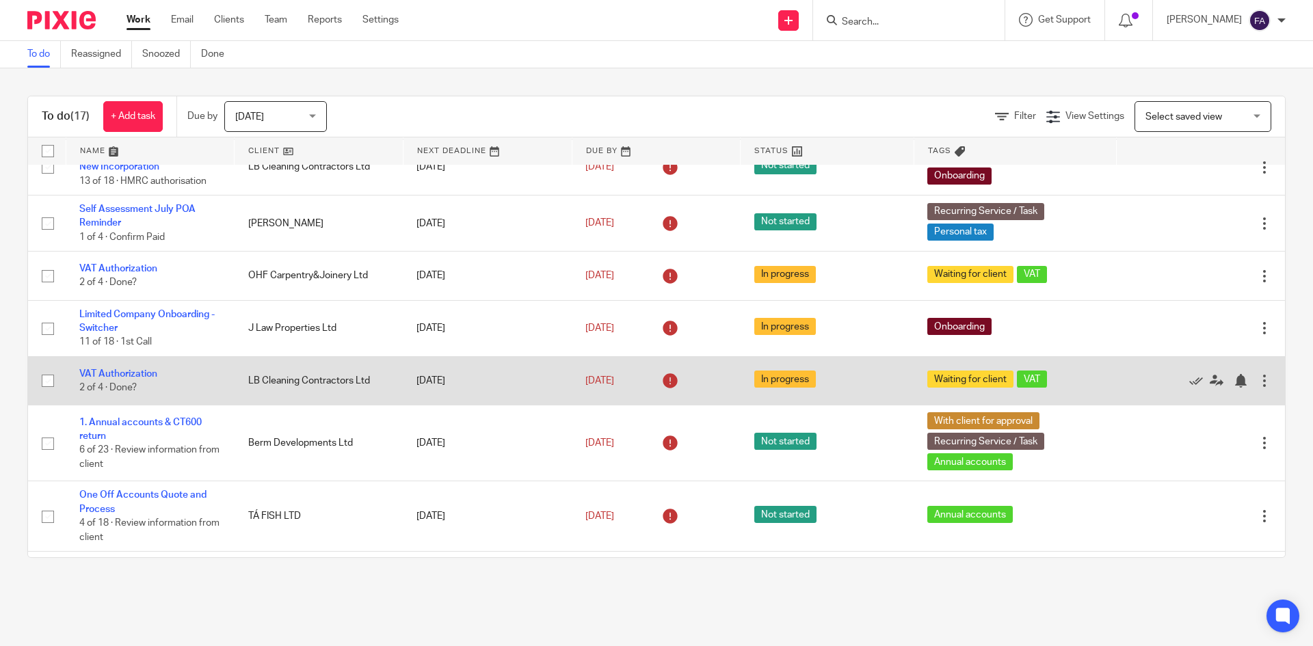
scroll to position [274, 0]
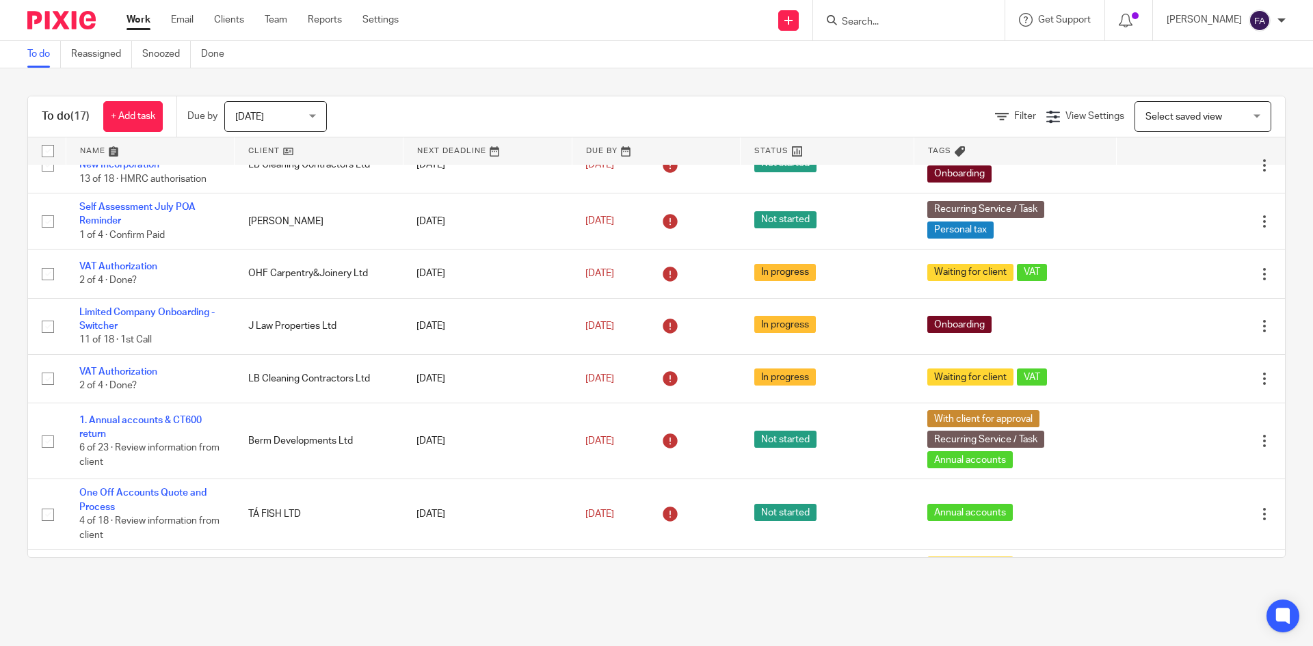
click at [1279, 14] on div "Finn Austin" at bounding box center [1226, 21] width 119 height 22
click at [1208, 92] on span "Logout" at bounding box center [1222, 95] width 31 height 10
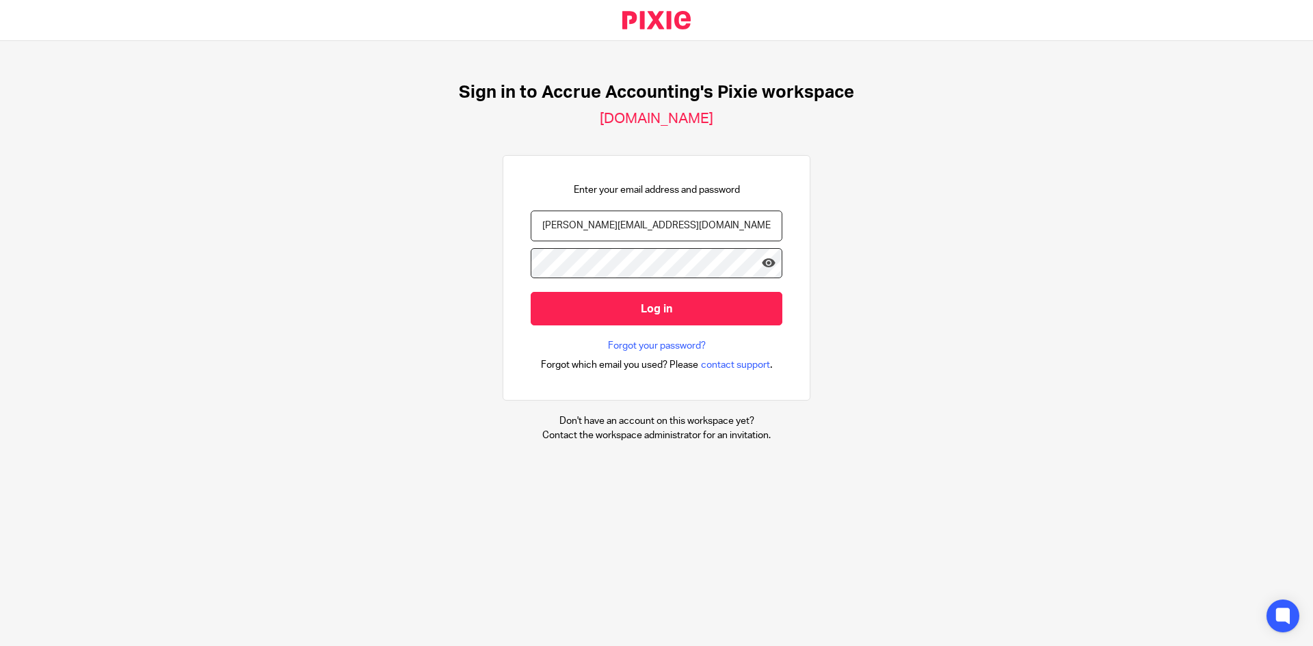
click at [639, 232] on input "[PERSON_NAME][EMAIL_ADDRESS][DOMAIN_NAME]" at bounding box center [657, 226] width 252 height 31
type input "[EMAIL_ADDRESS][DOMAIN_NAME]"
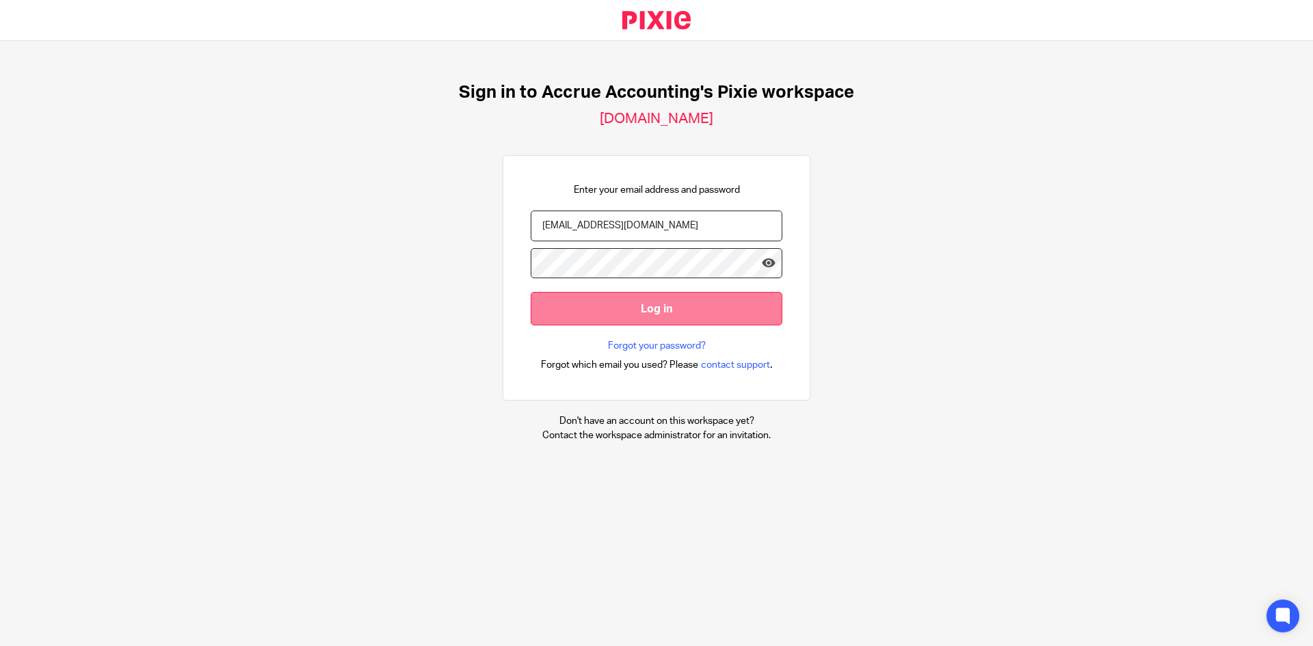
click at [683, 302] on input "Log in" at bounding box center [657, 309] width 252 height 34
